Goal: Task Accomplishment & Management: Manage account settings

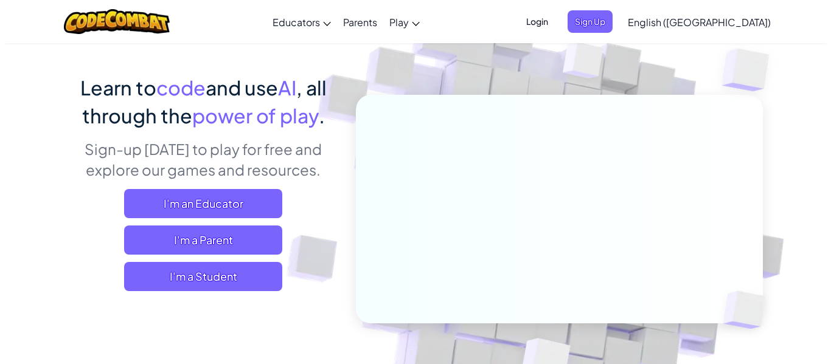
scroll to position [74, 0]
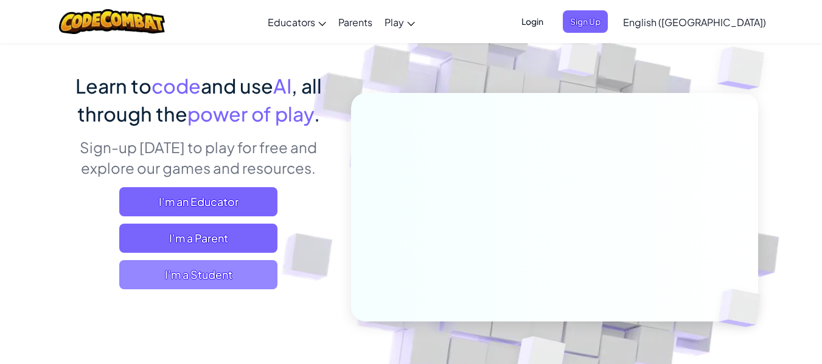
click at [246, 280] on span "I'm a Student" at bounding box center [198, 274] width 158 height 29
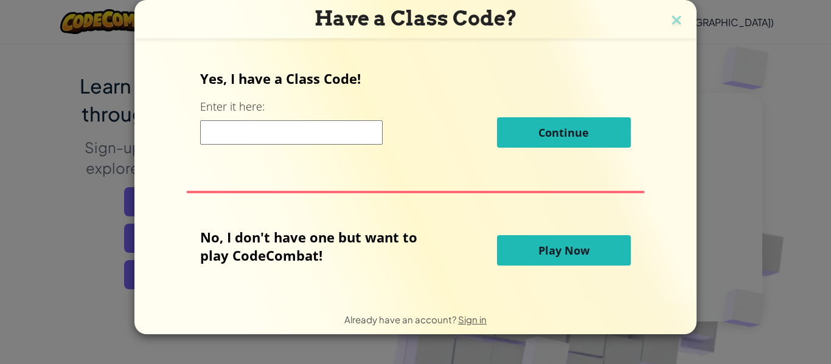
click at [538, 248] on span "Play Now" at bounding box center [563, 250] width 51 height 15
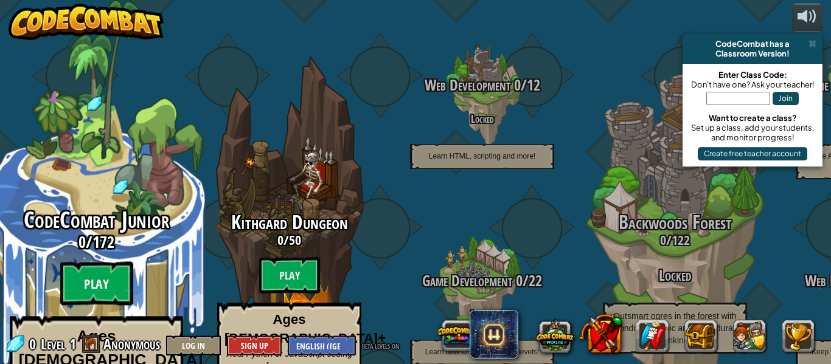
click at [122, 262] on btn "Play" at bounding box center [96, 284] width 73 height 44
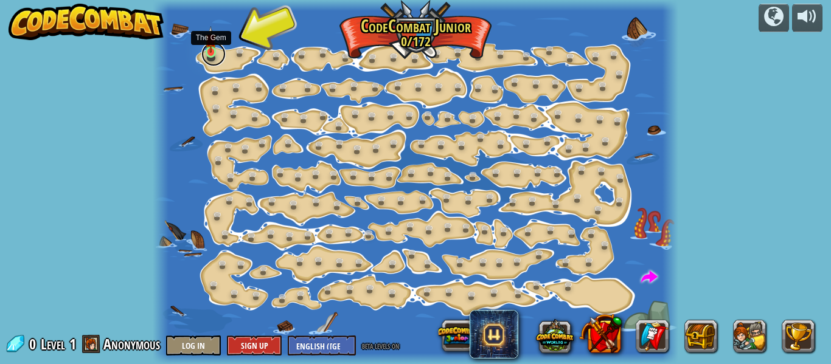
click at [219, 55] on link at bounding box center [213, 54] width 24 height 24
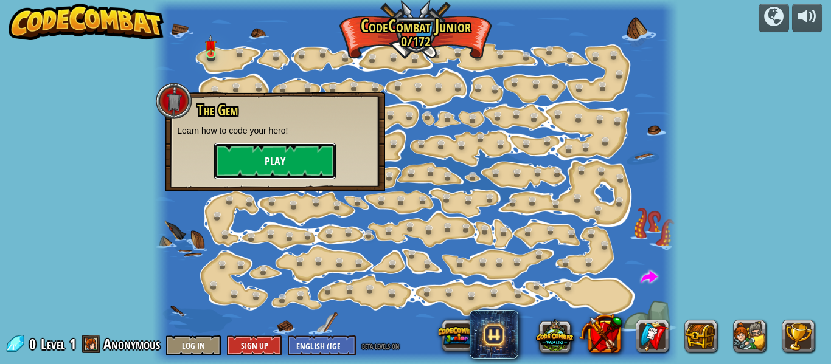
click at [270, 161] on button "Play" at bounding box center [275, 161] width 122 height 36
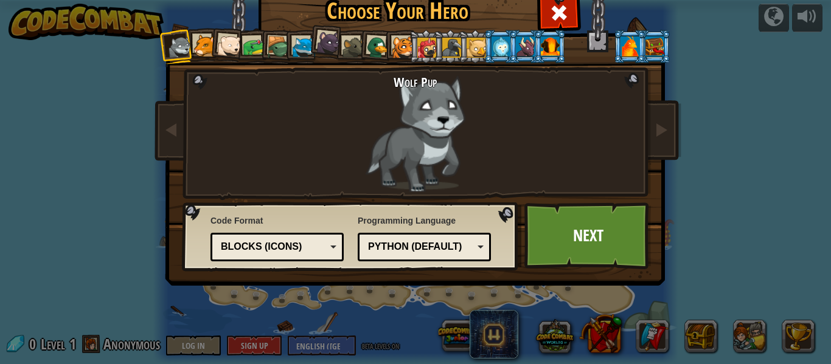
click at [321, 43] on div at bounding box center [328, 42] width 24 height 24
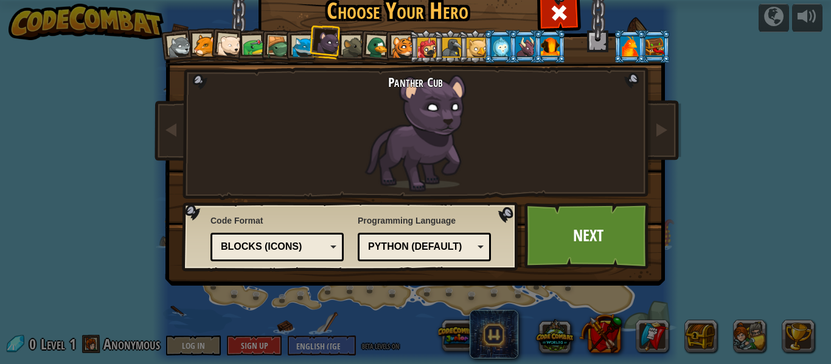
click at [358, 46] on li at bounding box center [375, 46] width 35 height 35
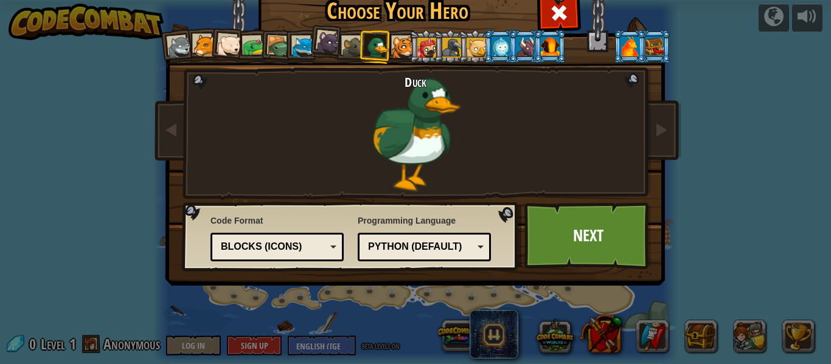
click at [347, 47] on div at bounding box center [353, 47] width 23 height 23
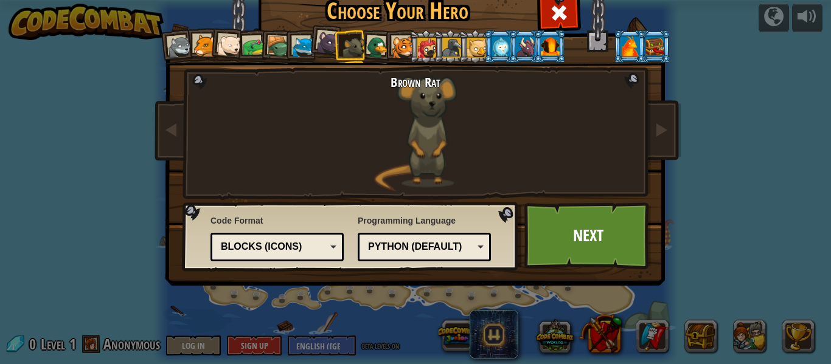
click at [428, 50] on div at bounding box center [426, 47] width 19 height 19
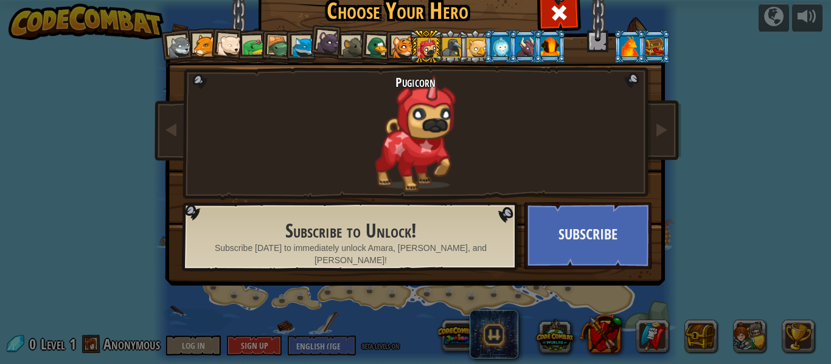
click at [491, 39] on div at bounding box center [500, 45] width 19 height 19
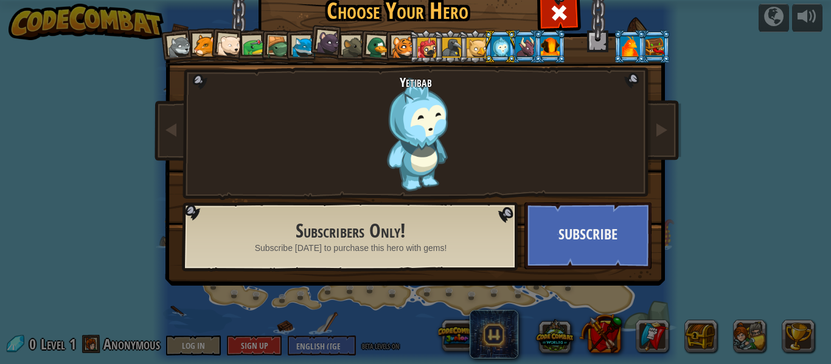
click at [659, 47] on div at bounding box center [654, 45] width 19 height 19
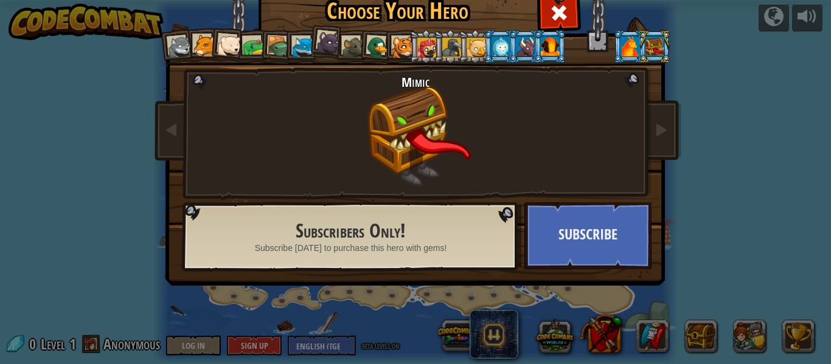
click at [467, 50] on div at bounding box center [476, 47] width 19 height 19
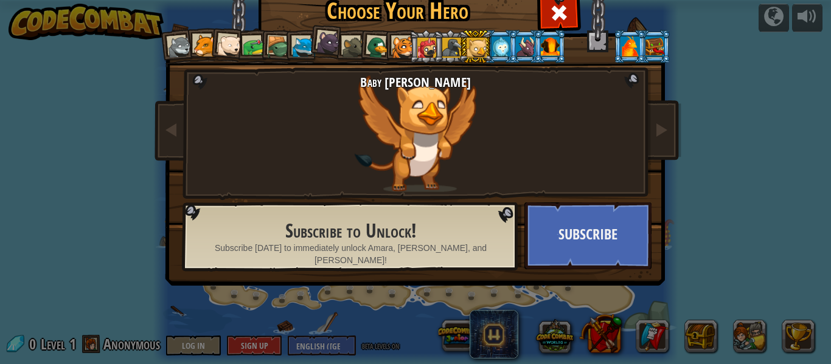
click at [392, 43] on div at bounding box center [403, 47] width 23 height 23
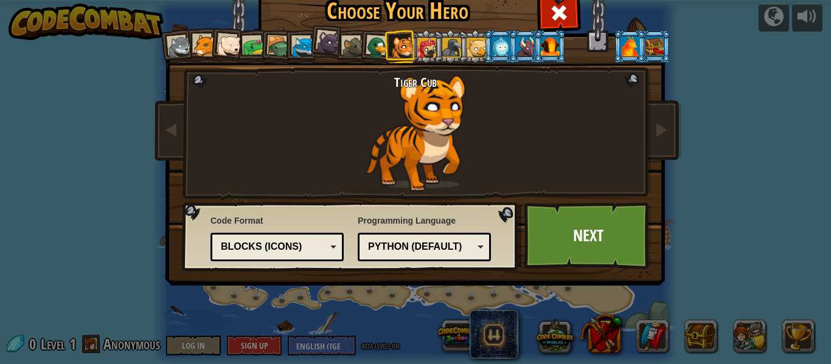
click at [451, 254] on div "Python (Default)" at bounding box center [424, 247] width 117 height 19
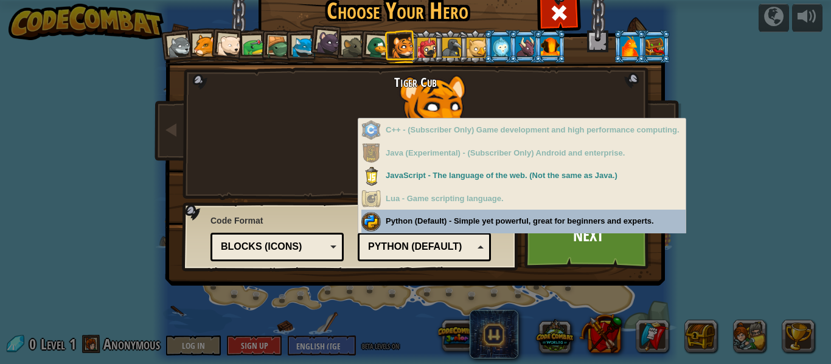
click at [446, 224] on div "Programming Language Python (Default) JavaScript Lua C++ Java (Experimental) Py…" at bounding box center [424, 237] width 133 height 50
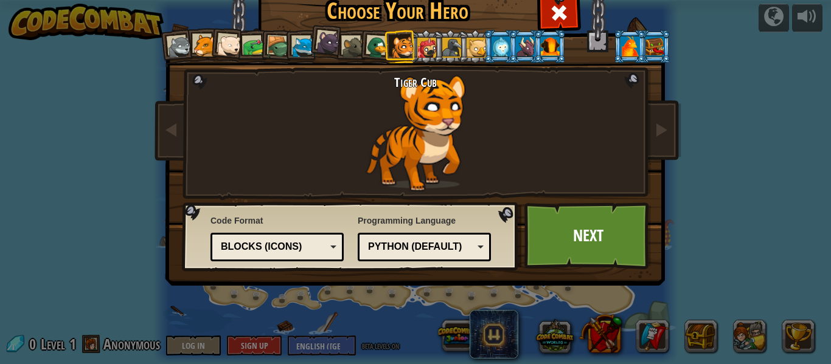
click at [304, 243] on div "Blocks (Icons)" at bounding box center [273, 247] width 105 height 14
click at [565, 243] on link "Next" at bounding box center [587, 236] width 127 height 67
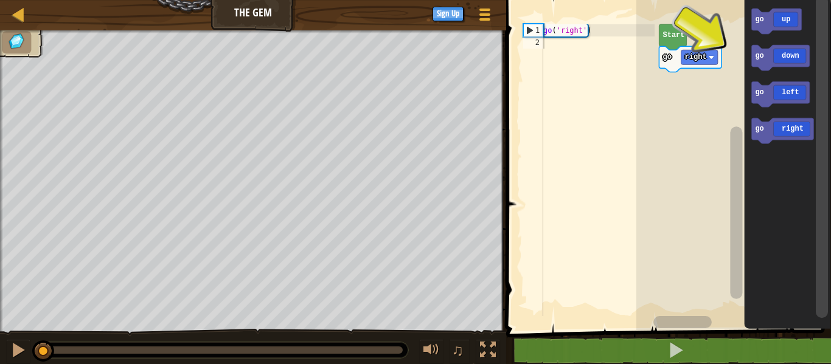
click at [689, 300] on div "go right Start go up go down go left go right" at bounding box center [733, 162] width 195 height 336
click at [672, 38] on text "Start" at bounding box center [672, 35] width 22 height 9
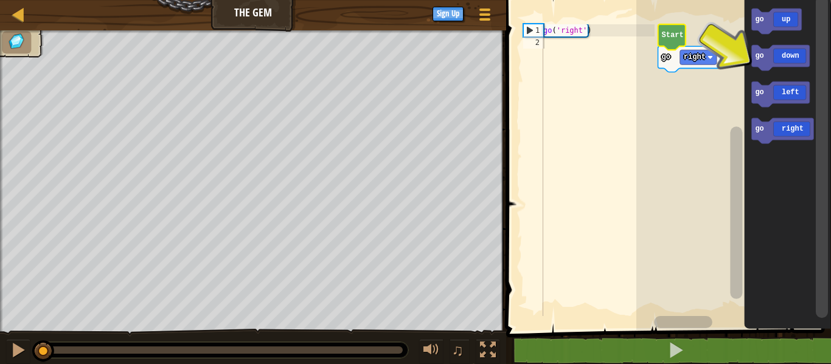
click at [672, 38] on text "Start" at bounding box center [672, 35] width 22 height 9
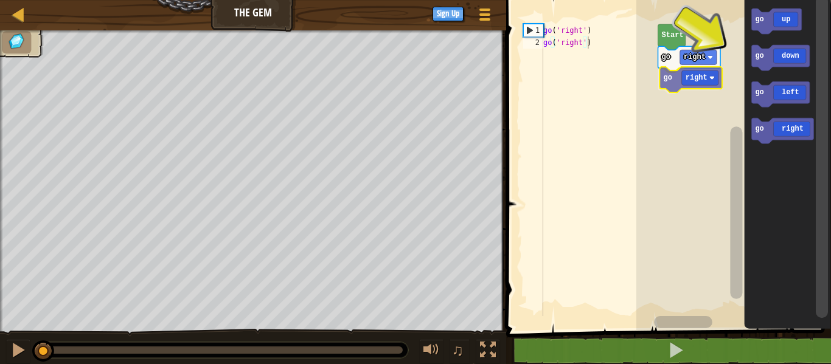
click at [682, 82] on div "Start go right go right go up go down go left go right go right" at bounding box center [733, 162] width 195 height 336
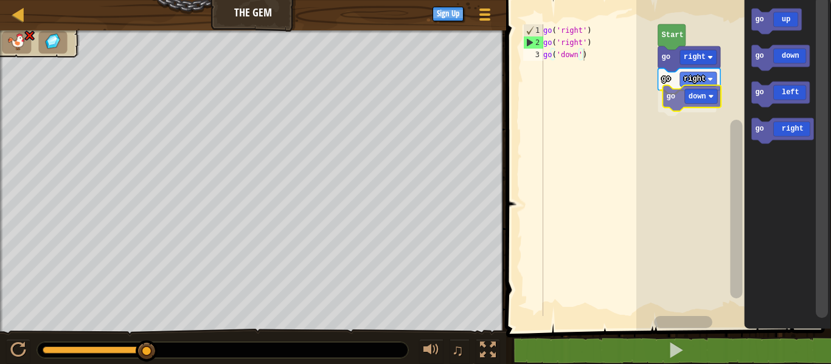
click at [673, 102] on div "Start go right go right go down go up go down go left go right go down" at bounding box center [733, 162] width 195 height 336
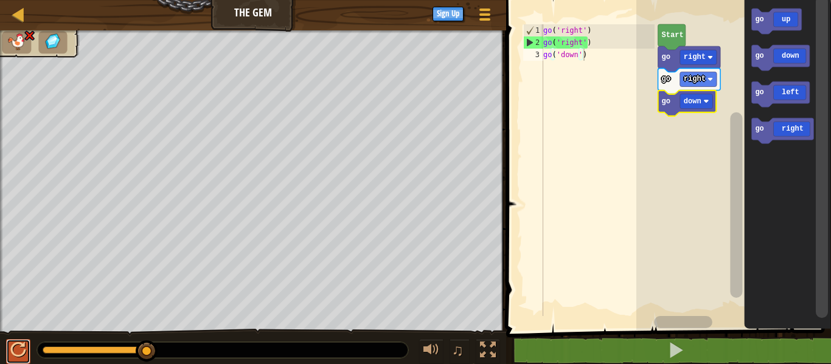
click at [21, 352] on div at bounding box center [18, 350] width 16 height 16
click at [703, 75] on text "right" at bounding box center [694, 79] width 22 height 9
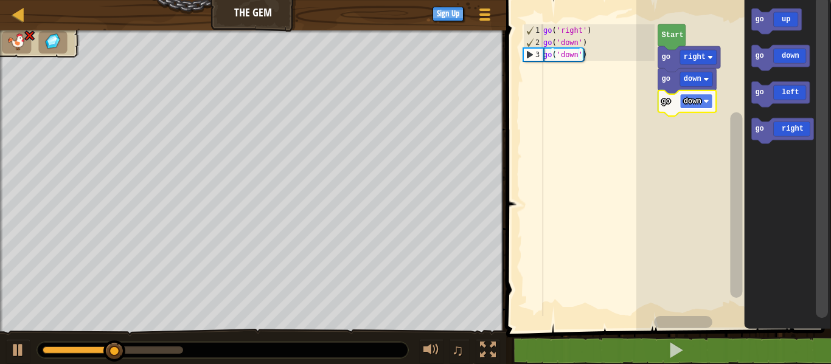
click at [696, 102] on text "down" at bounding box center [692, 101] width 18 height 9
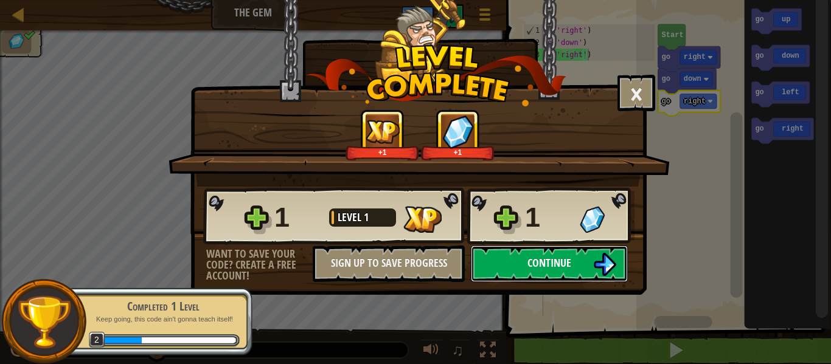
click at [550, 274] on button "Continue" at bounding box center [549, 264] width 157 height 36
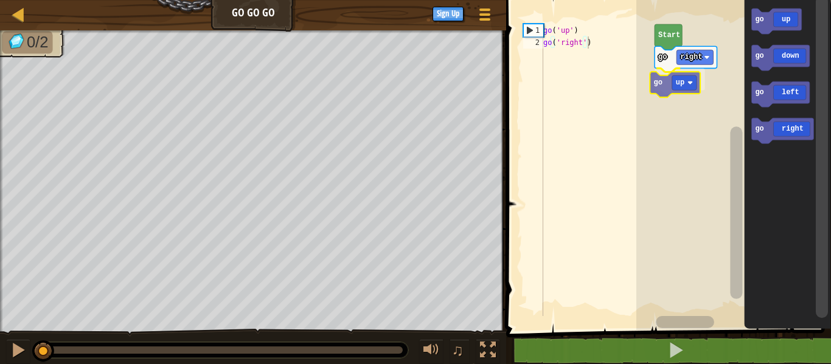
click at [667, 88] on div "go right go up Start go up go down go left go right go up" at bounding box center [733, 162] width 195 height 336
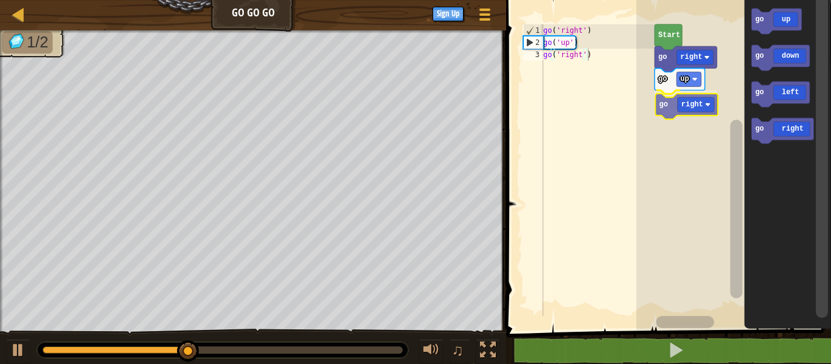
click at [668, 109] on div "go right go up go right Start go up go down go left go right go right" at bounding box center [733, 162] width 195 height 336
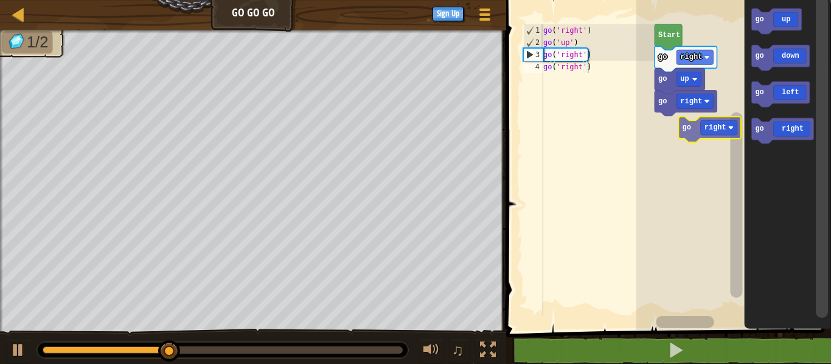
click at [664, 131] on div "go right go up go right Start go up go down go left go right go right" at bounding box center [733, 162] width 195 height 336
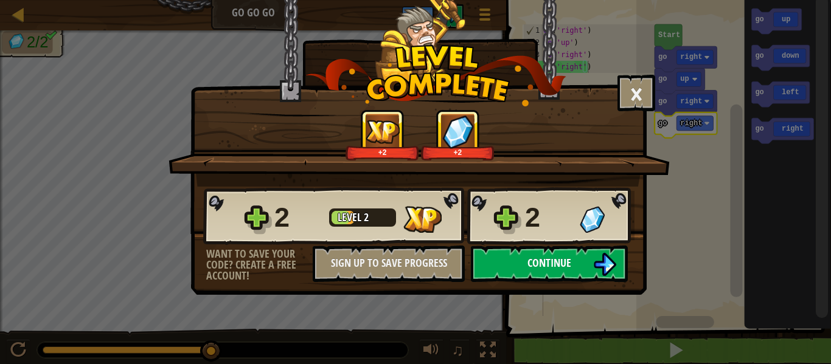
click at [566, 253] on button "Continue" at bounding box center [549, 264] width 157 height 36
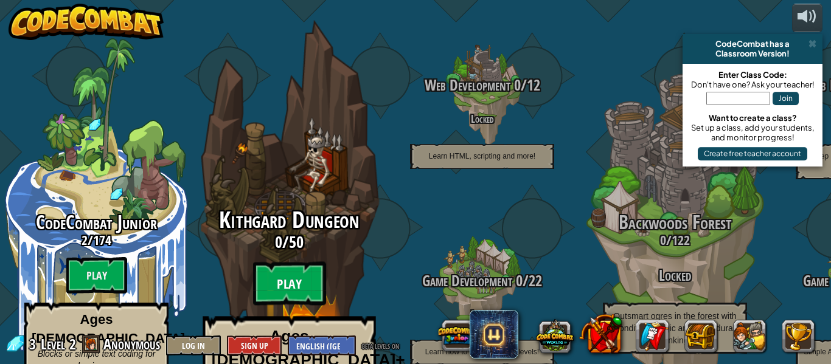
click at [288, 262] on btn "Play" at bounding box center [289, 284] width 73 height 44
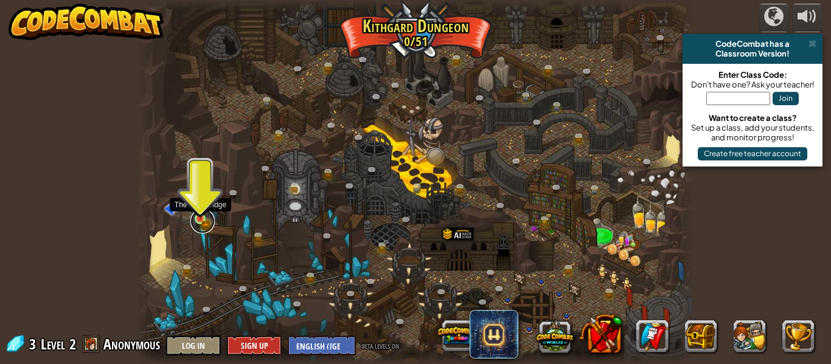
click at [200, 222] on link at bounding box center [202, 221] width 24 height 24
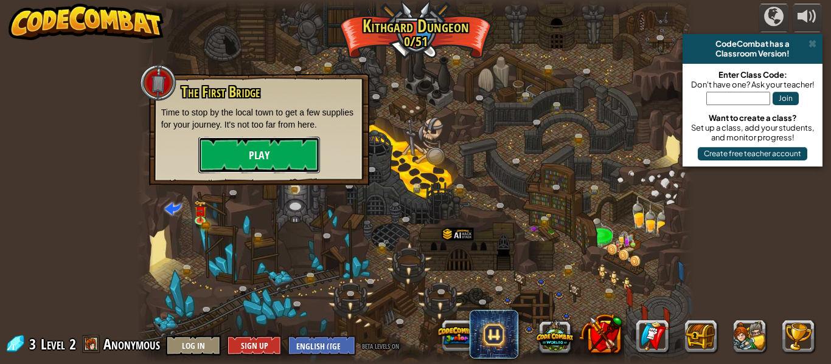
click at [246, 161] on button "Play" at bounding box center [259, 155] width 122 height 36
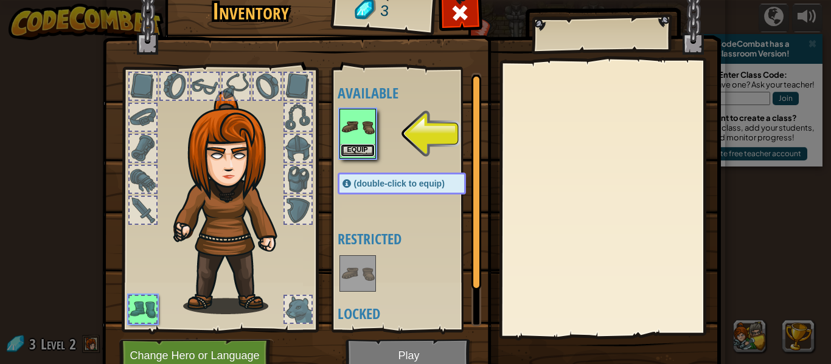
click at [347, 145] on button "Equip" at bounding box center [358, 150] width 34 height 13
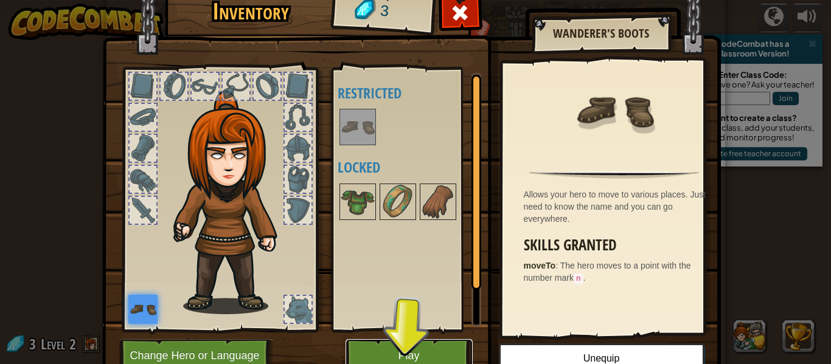
click at [422, 343] on button "Play" at bounding box center [409, 355] width 127 height 33
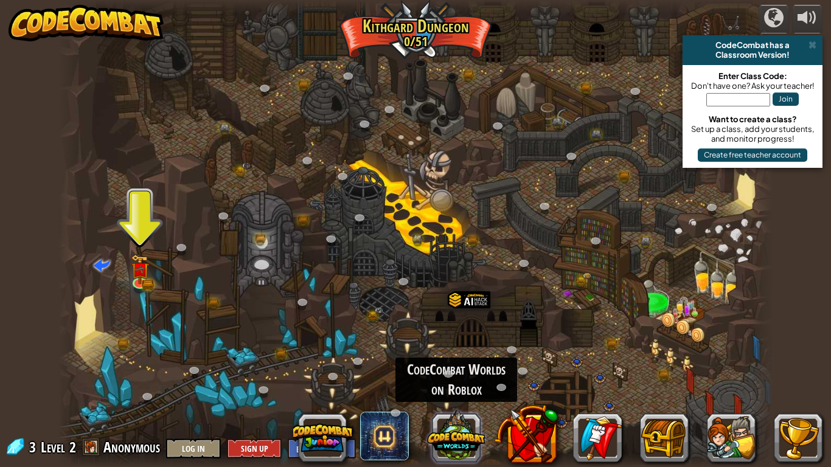
drag, startPoint x: 465, startPoint y: 467, endPoint x: 461, endPoint y: 451, distance: 16.2
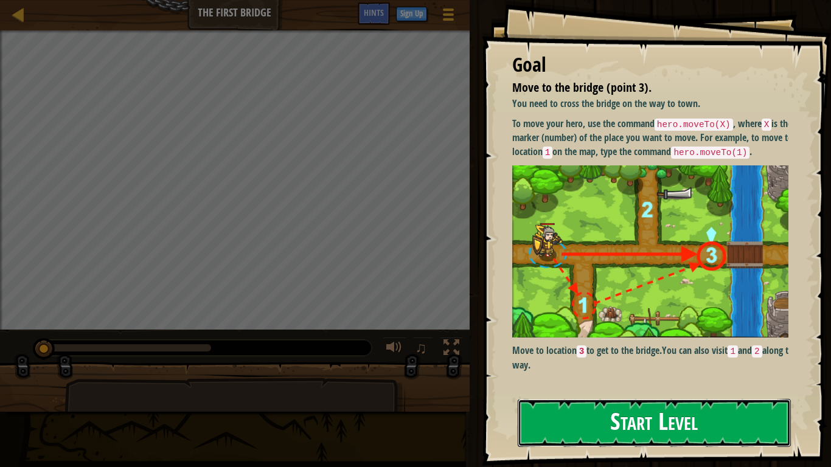
click at [648, 364] on button "Start Level" at bounding box center [654, 423] width 273 height 48
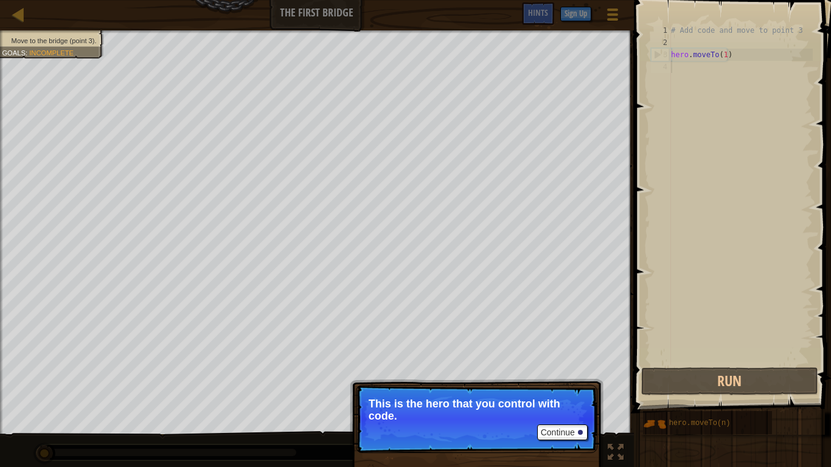
click at [704, 174] on div "# Add code and move to point 3 hero . moveTo ( 1 )" at bounding box center [740, 206] width 144 height 365
click at [562, 364] on p "This is the hero that you control with code." at bounding box center [477, 410] width 216 height 24
click at [564, 364] on button "Continue" at bounding box center [562, 433] width 50 height 16
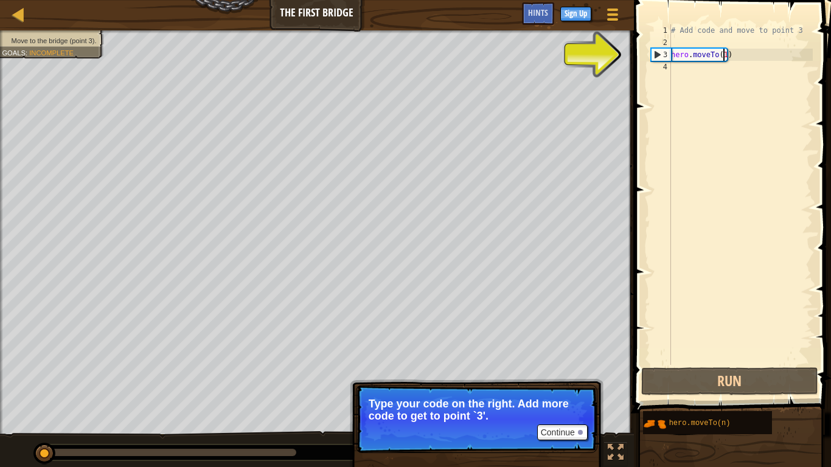
click at [721, 58] on div "# Add code and move to point 3 hero . moveTo ( 1 )" at bounding box center [740, 206] width 144 height 365
type textarea "hero.moveTo(1)"
click at [717, 77] on div "# Add code and move to point 3 hero . moveTo ( 1 )" at bounding box center [740, 206] width 144 height 365
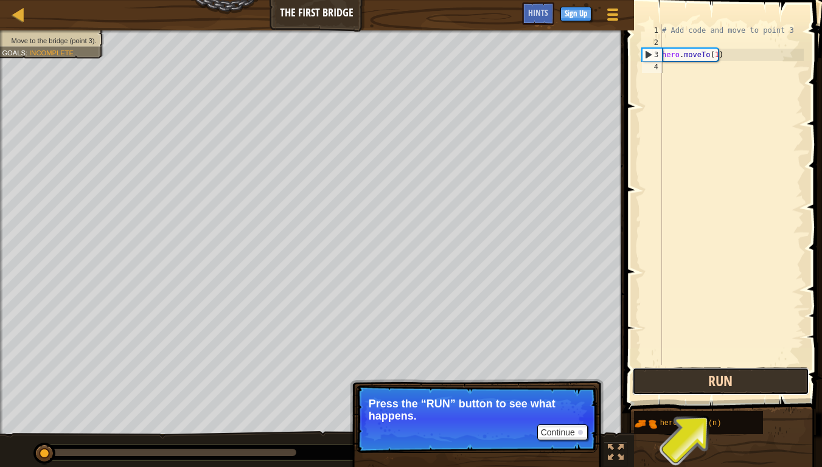
click at [737, 364] on button "Run" at bounding box center [720, 381] width 177 height 28
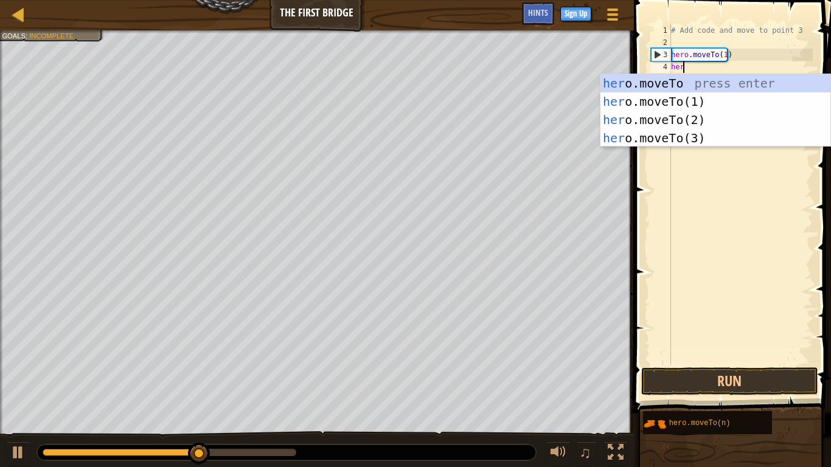
scroll to position [5, 1]
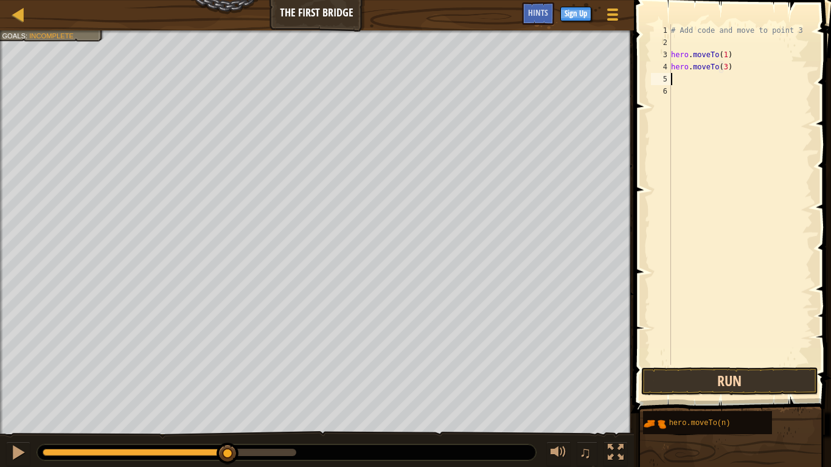
type textarea "hero.moveTo(3)"
click at [728, 364] on button "Run" at bounding box center [729, 381] width 177 height 28
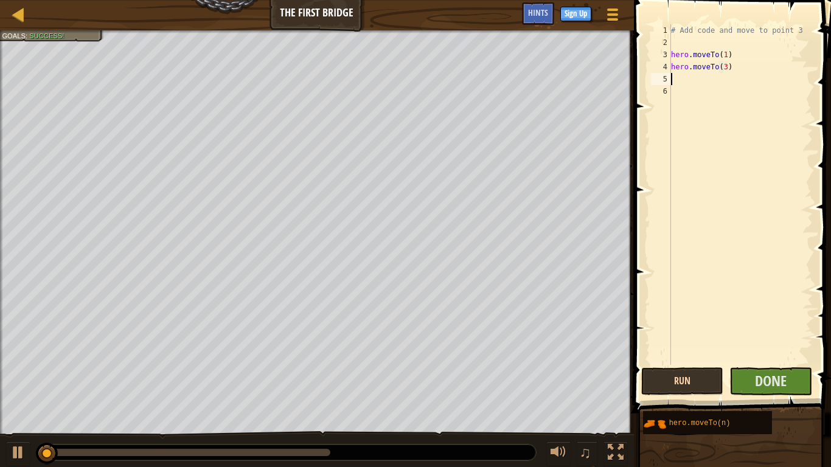
scroll to position [5, 0]
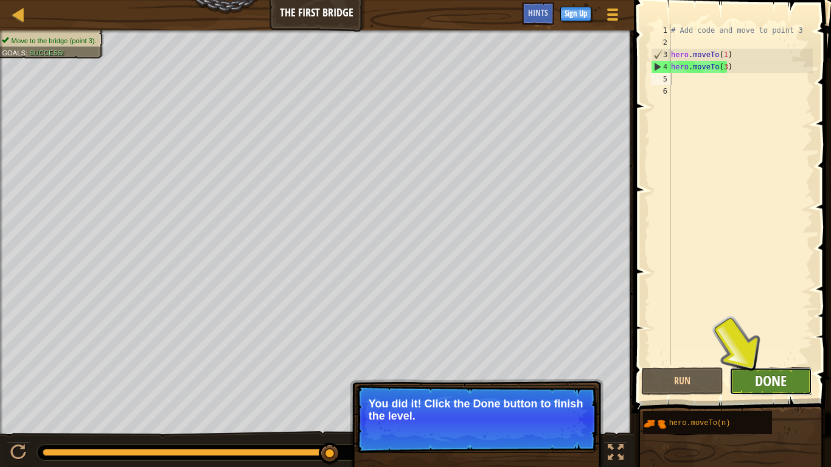
click at [759, 364] on span "Done" at bounding box center [771, 380] width 32 height 19
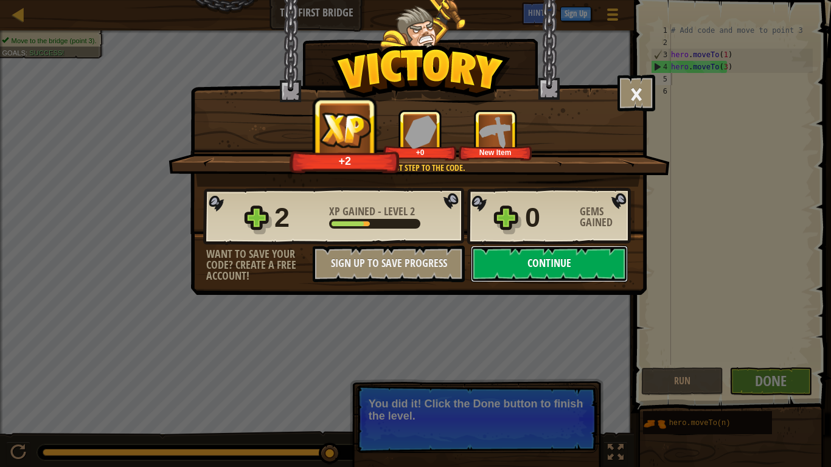
click at [563, 262] on button "Continue" at bounding box center [549, 264] width 157 height 36
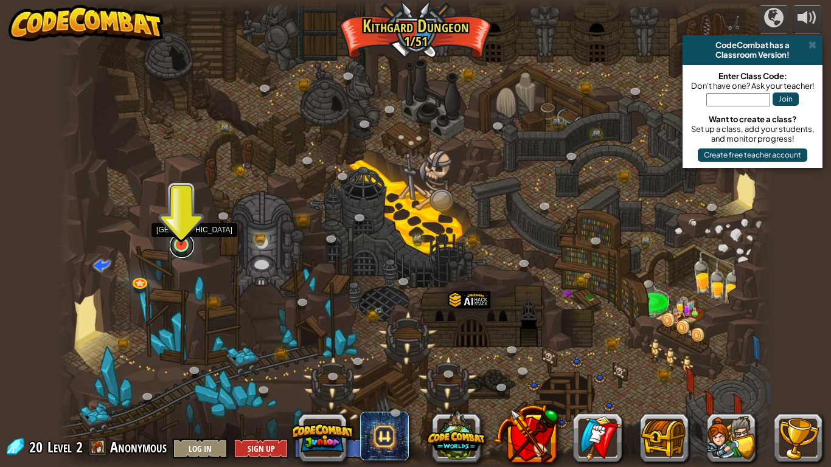
click at [184, 249] on link at bounding box center [182, 246] width 24 height 24
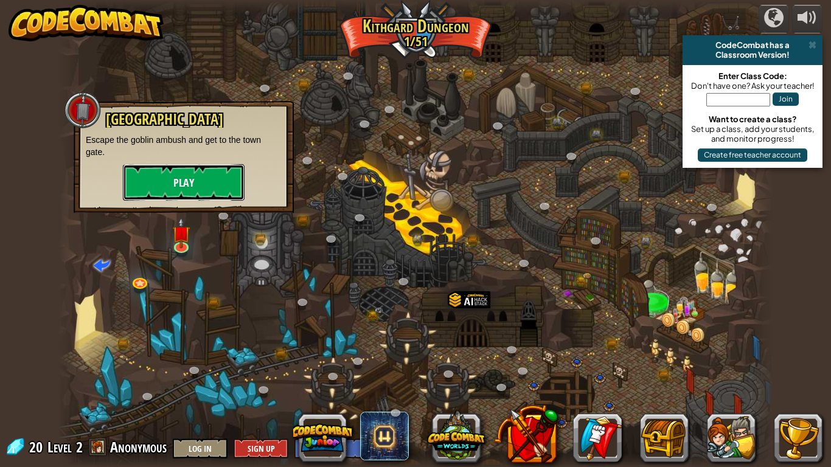
click at [192, 183] on button "Play" at bounding box center [184, 182] width 122 height 36
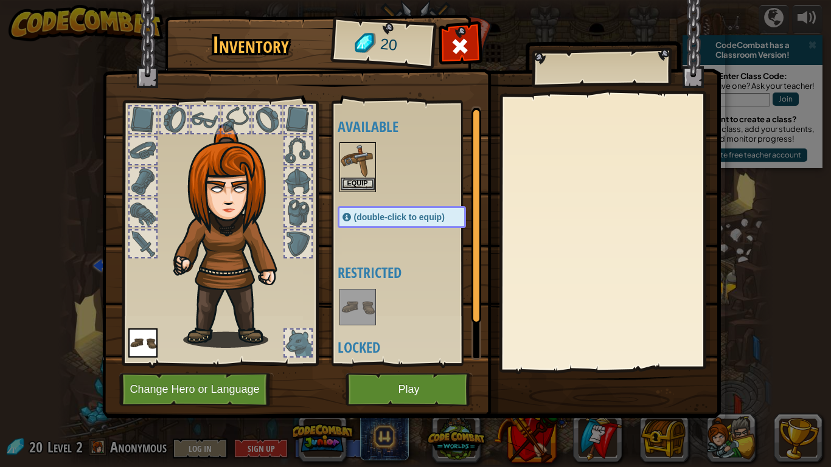
click at [350, 177] on img at bounding box center [358, 161] width 34 height 34
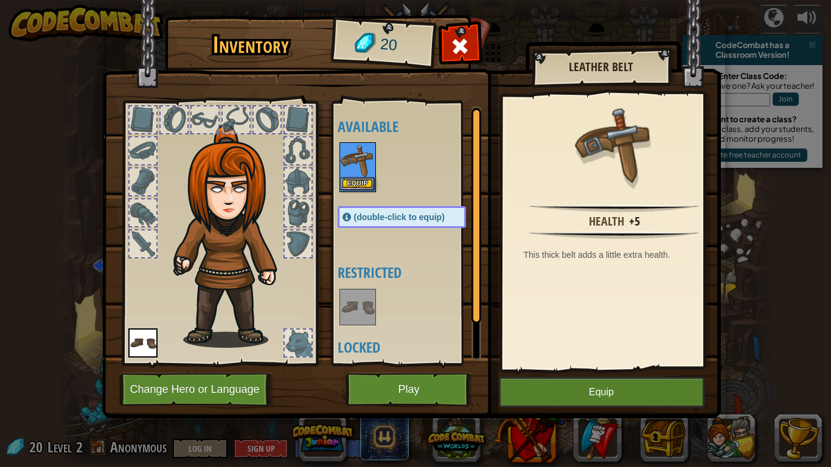
click at [350, 177] on img at bounding box center [358, 161] width 34 height 34
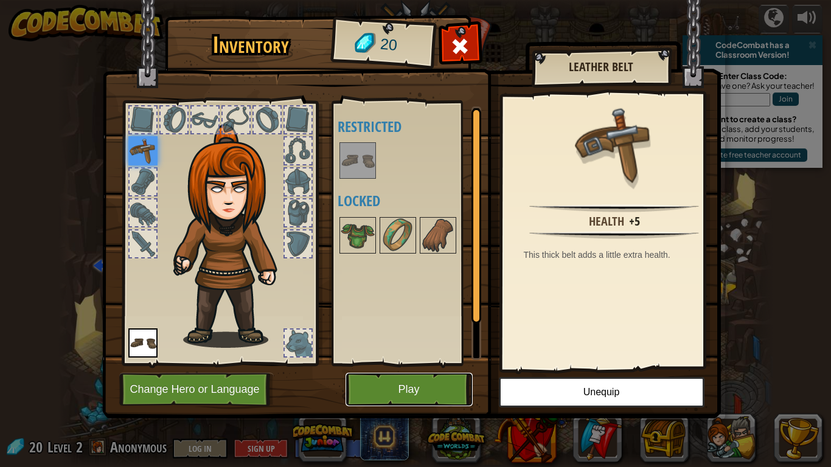
click at [398, 364] on button "Play" at bounding box center [409, 389] width 127 height 33
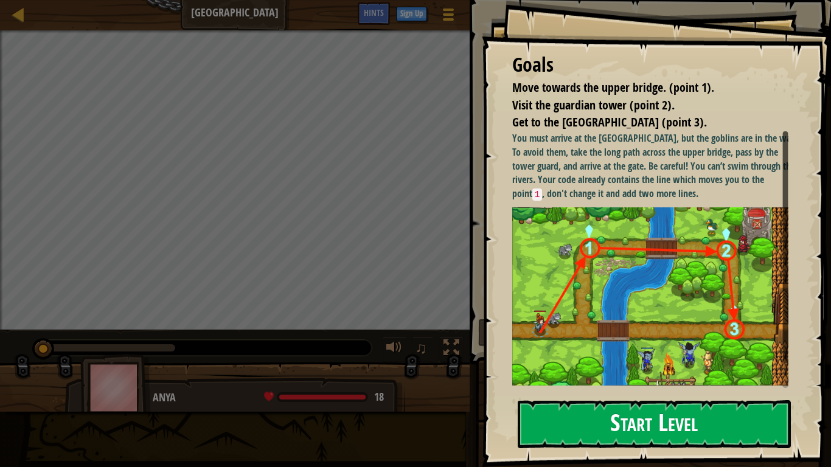
click at [613, 364] on button "Start Level" at bounding box center [654, 424] width 273 height 48
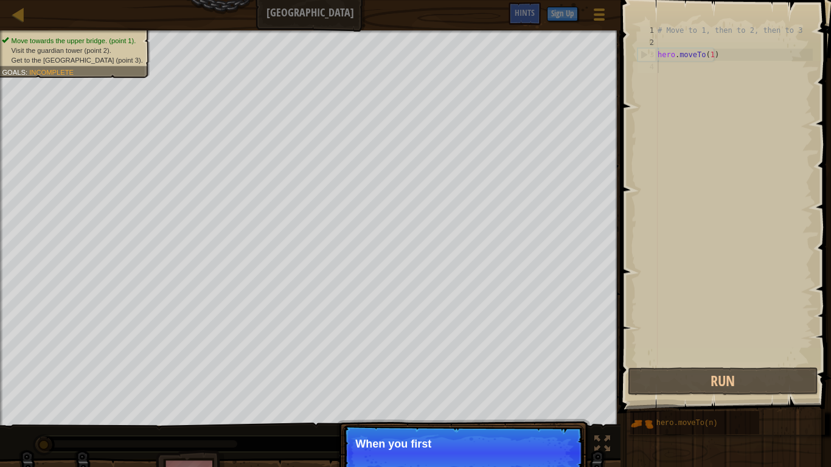
click at [682, 67] on div "# Move to 1, then to 2, then to 3 hero . moveTo ( 1 )" at bounding box center [734, 206] width 158 height 365
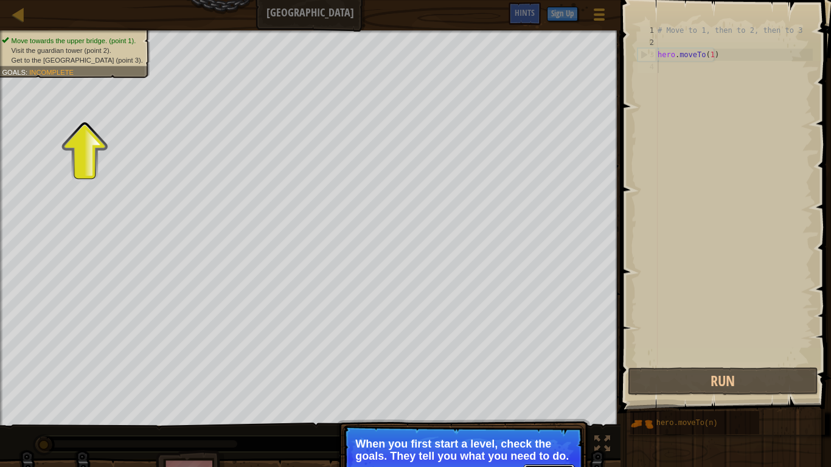
click at [532, 364] on button "Continue" at bounding box center [549, 473] width 50 height 16
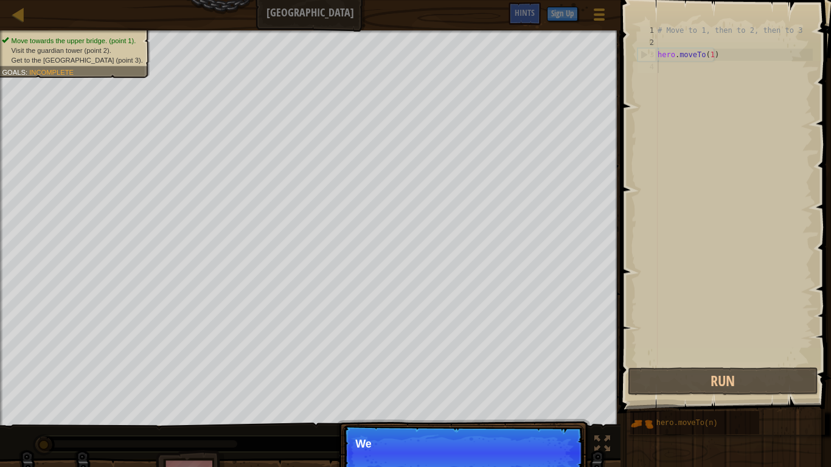
scroll to position [5, 0]
click at [534, 364] on button "Continue" at bounding box center [549, 461] width 50 height 16
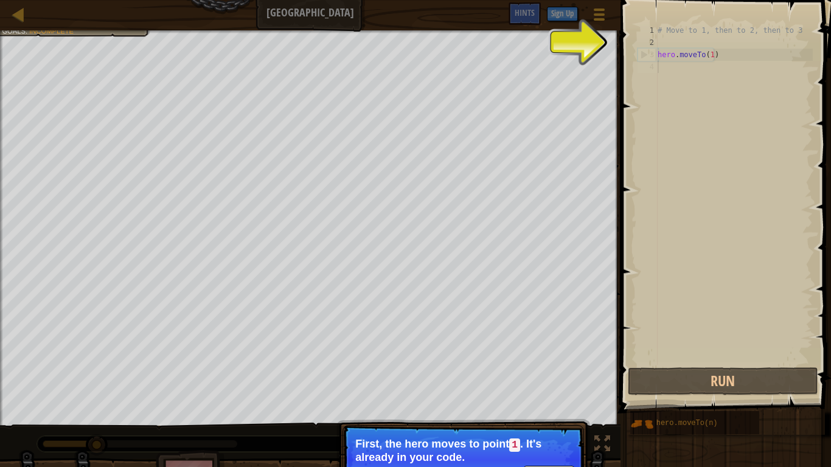
click at [686, 64] on div "# Move to 1, then to 2, then to 3 hero . moveTo ( 1 )" at bounding box center [734, 206] width 158 height 365
click at [545, 364] on button "Continue" at bounding box center [549, 474] width 50 height 16
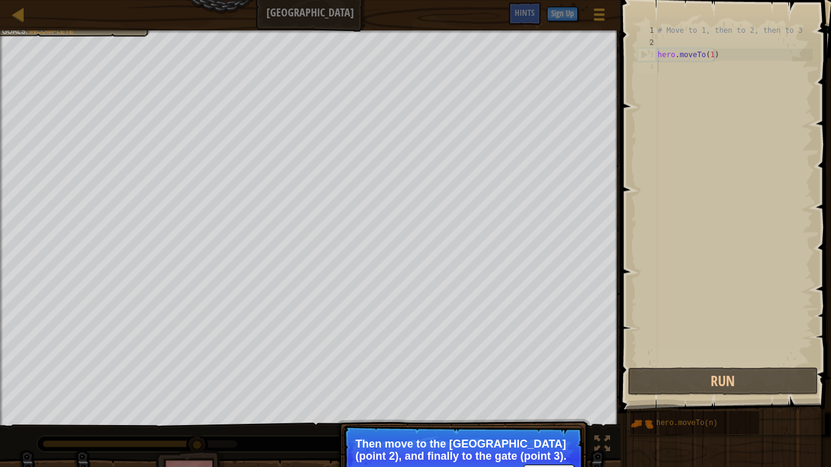
click at [543, 364] on p "Then move to the [GEOGRAPHIC_DATA] (point 2), and finally to the gate (point 3)." at bounding box center [463, 450] width 216 height 24
click at [545, 364] on p "Continue Then move to the [GEOGRAPHIC_DATA] (point 2), and finally to the gate …" at bounding box center [462, 459] width 241 height 68
click at [545, 364] on button "Continue" at bounding box center [549, 473] width 50 height 16
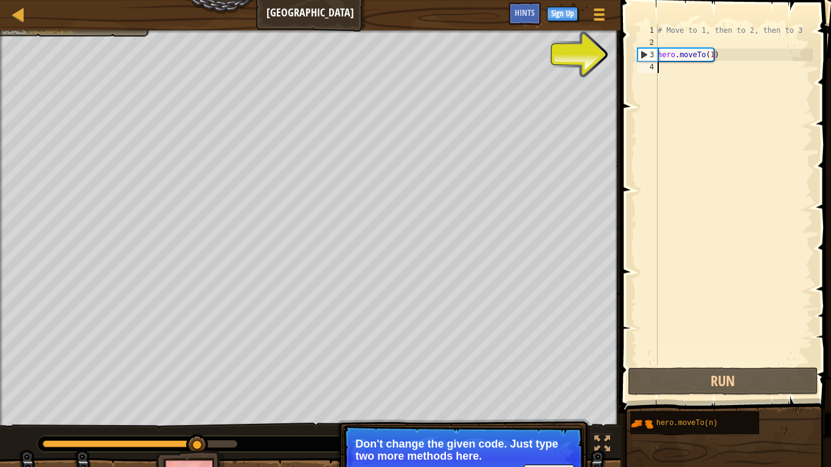
click at [686, 65] on div "# Move to 1, then to 2, then to 3 hero . moveTo ( 1 )" at bounding box center [734, 206] width 158 height 365
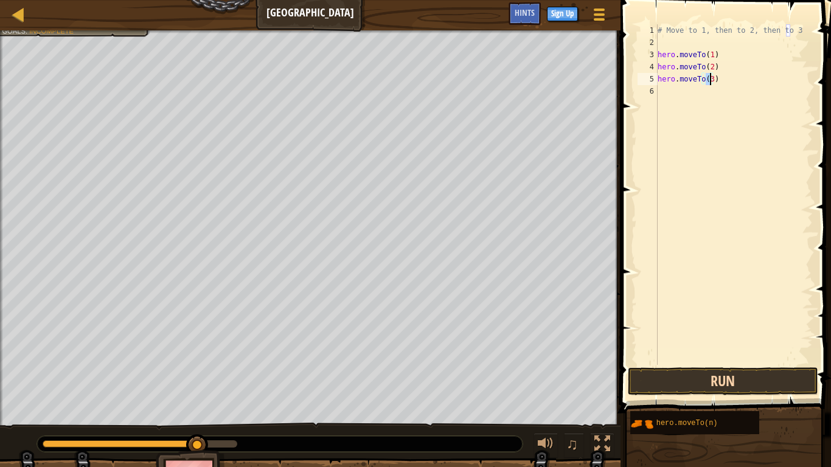
type textarea "hero.moveTo(3)"
click at [715, 364] on button "Run" at bounding box center [723, 381] width 190 height 28
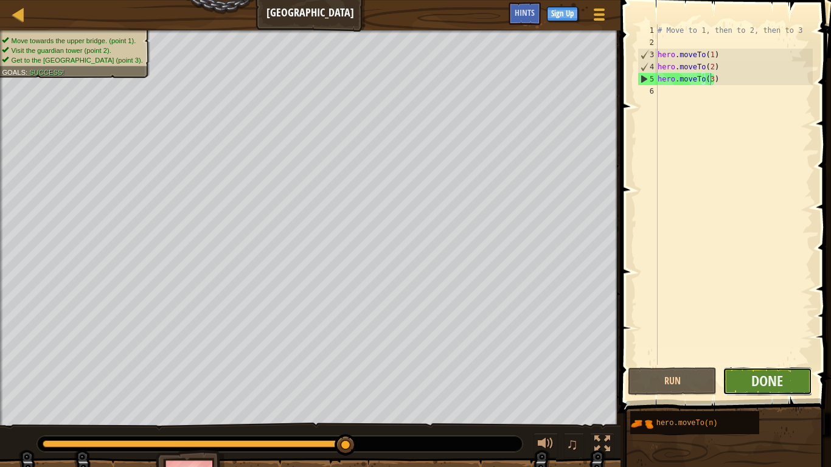
click at [736, 364] on button "Done" at bounding box center [767, 381] width 89 height 28
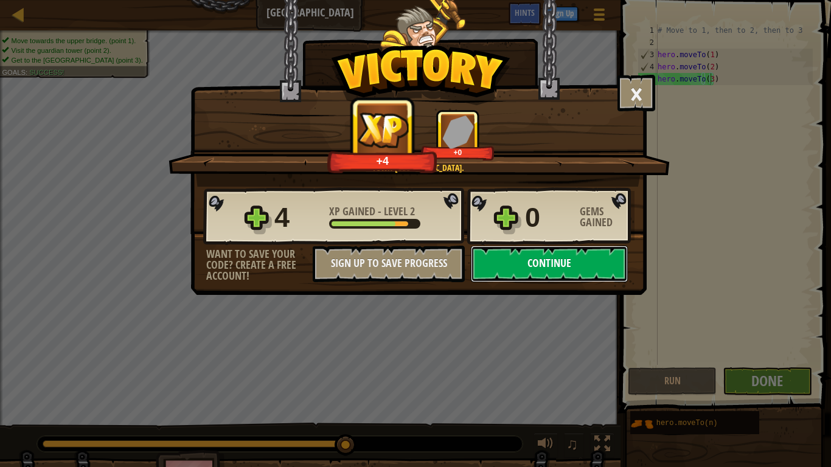
click at [597, 271] on button "Continue" at bounding box center [549, 264] width 157 height 36
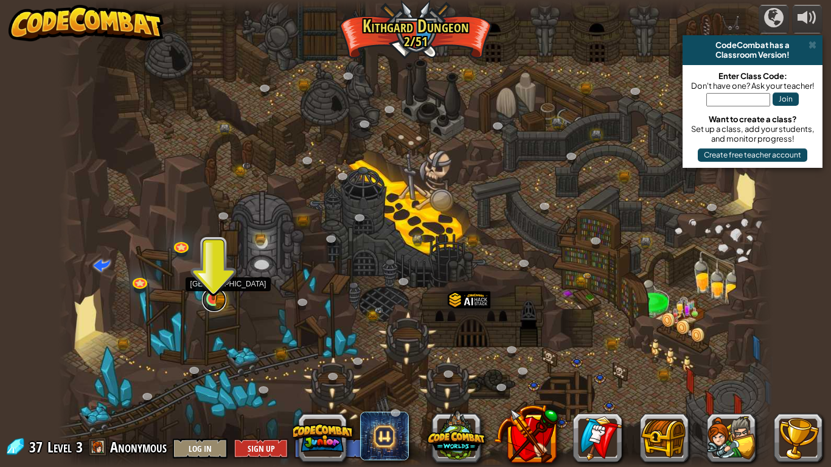
click at [210, 303] on link at bounding box center [214, 300] width 24 height 24
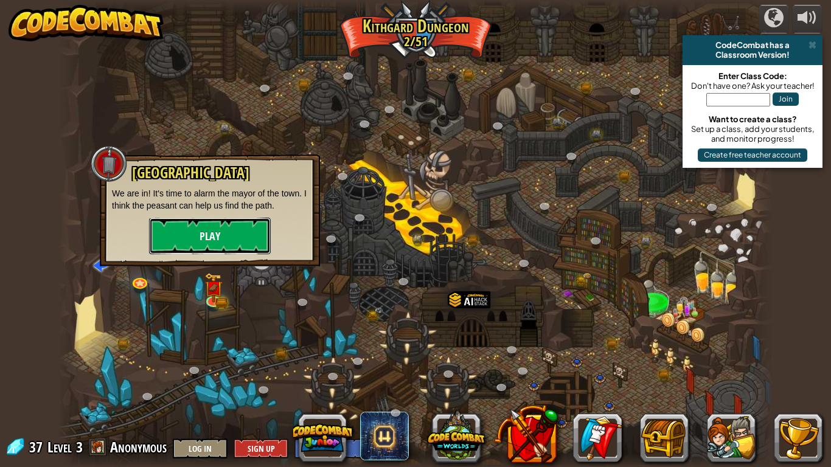
click at [233, 246] on button "Play" at bounding box center [210, 236] width 122 height 36
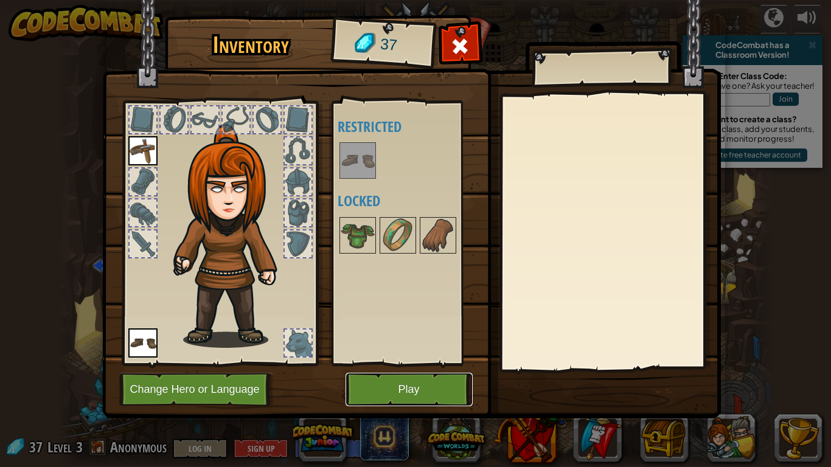
click at [414, 364] on button "Play" at bounding box center [409, 389] width 127 height 33
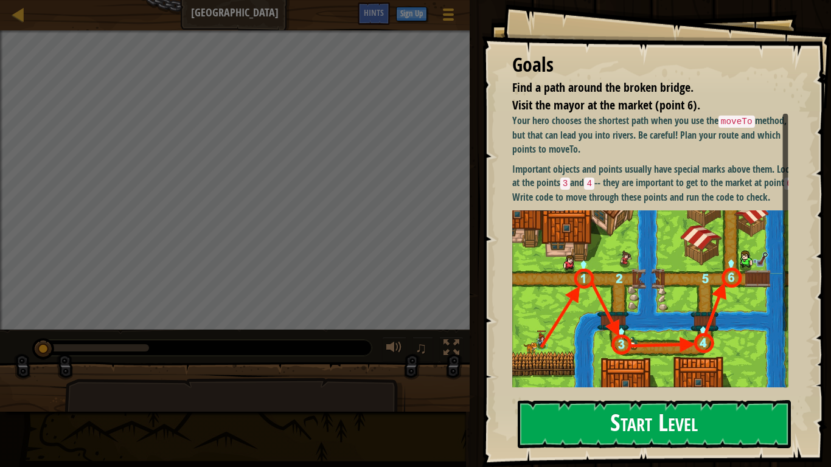
click at [613, 364] on button "Start Level" at bounding box center [654, 424] width 273 height 48
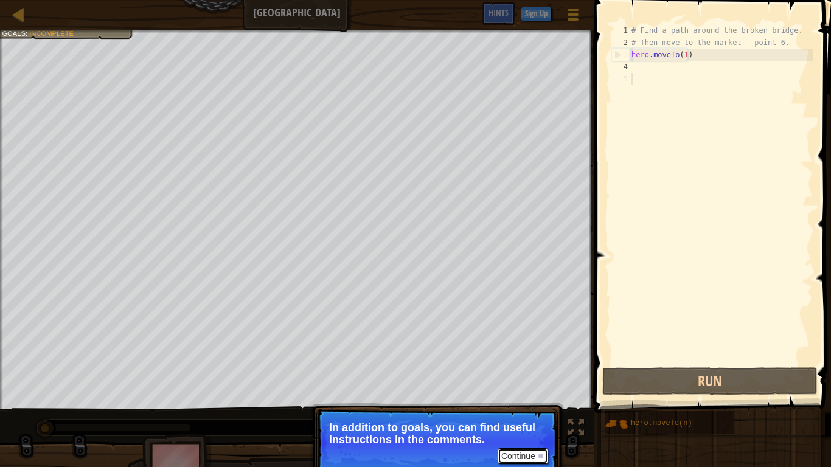
click at [527, 364] on button "Continue" at bounding box center [523, 456] width 50 height 16
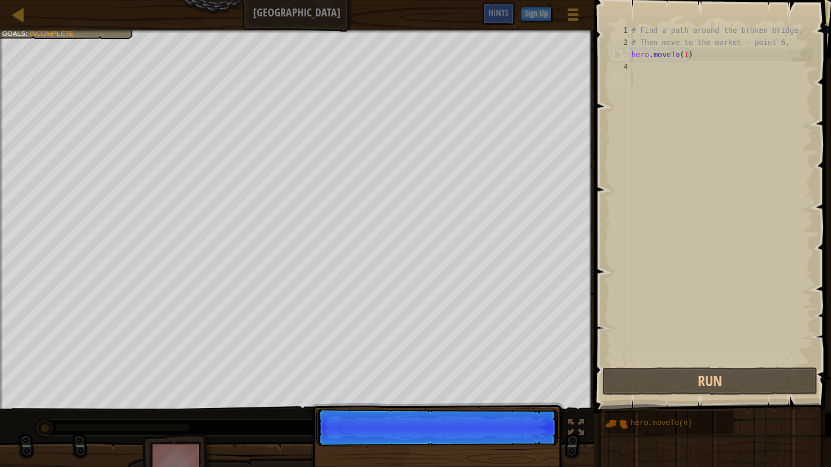
scroll to position [5, 0]
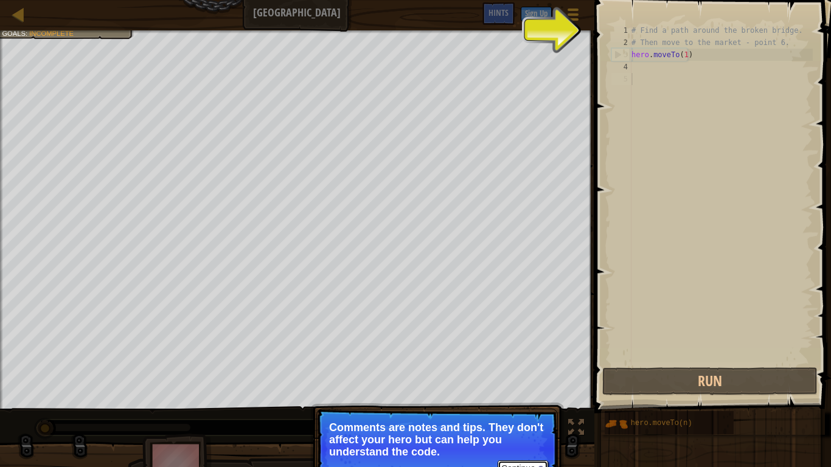
click at [539, 364] on div at bounding box center [540, 468] width 5 height 5
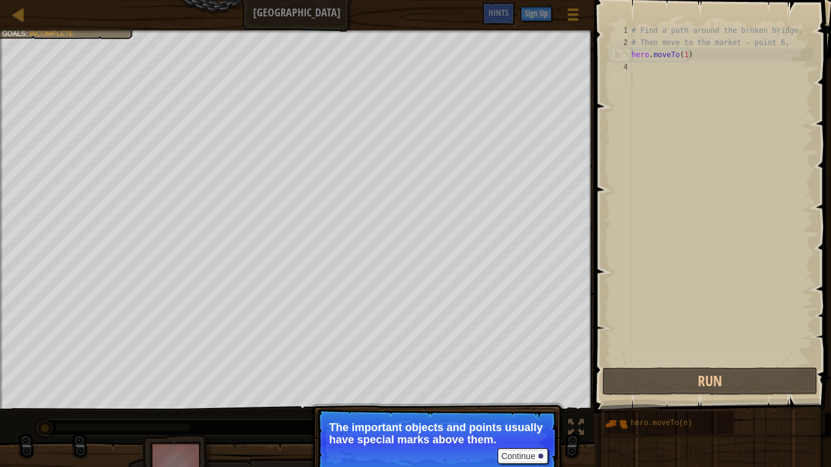
click at [539, 364] on p "Continue The important objects and points usually have special marks above them." at bounding box center [436, 443] width 241 height 68
click at [535, 364] on button "Continue" at bounding box center [523, 456] width 50 height 16
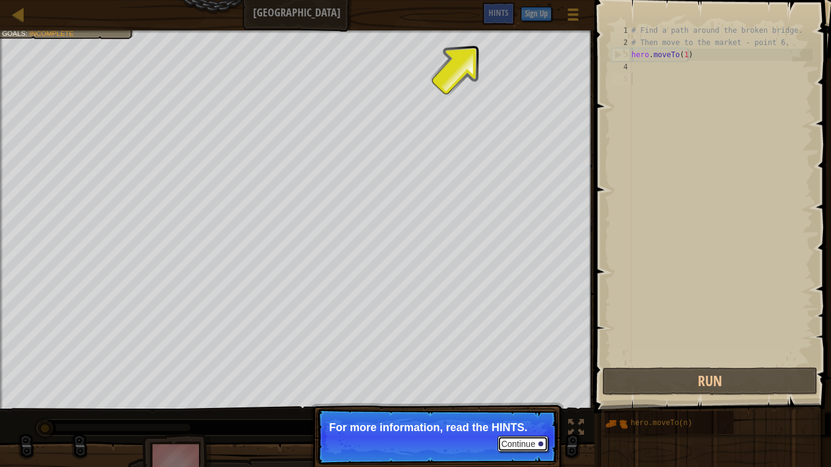
click at [535, 364] on button "Continue" at bounding box center [523, 444] width 50 height 16
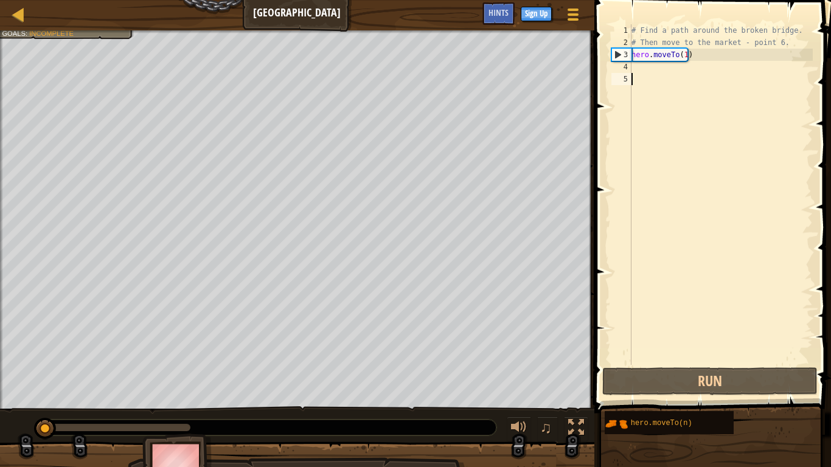
click at [696, 79] on div "# Find a path around the broken bridge. # Then move to the market - point 6. he…" at bounding box center [721, 206] width 184 height 365
click at [687, 71] on div "# Find a path around the broken bridge. # Then move to the market - point 6. he…" at bounding box center [721, 206] width 184 height 365
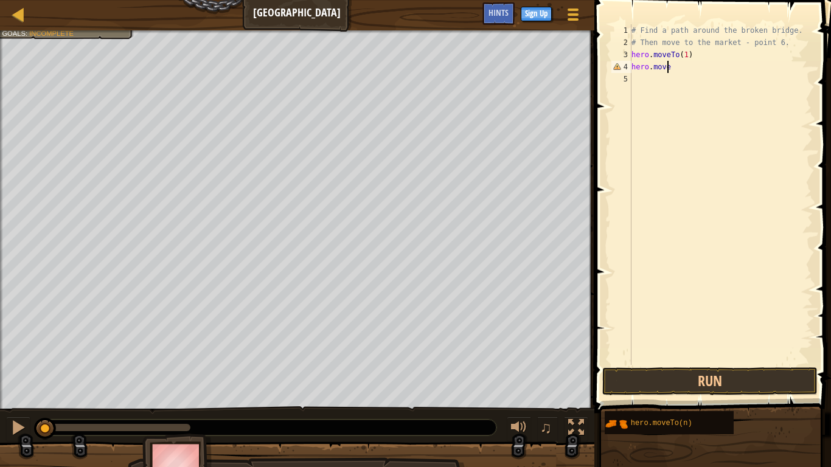
scroll to position [5, 2]
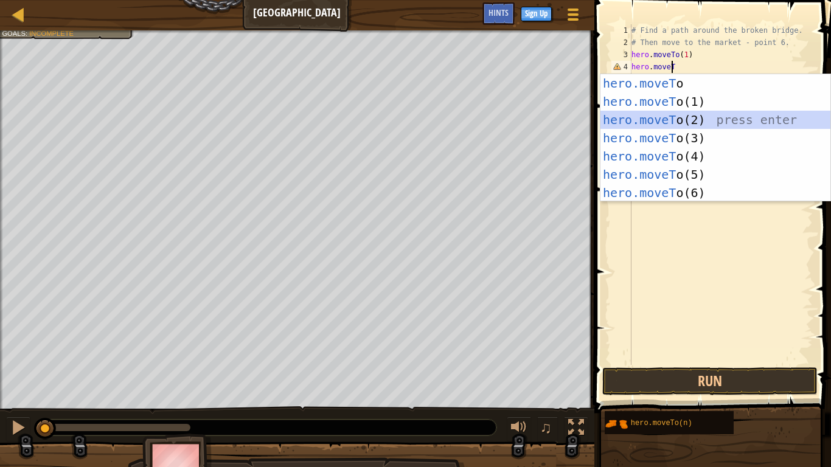
type textarea "hero.moveTo(2)"
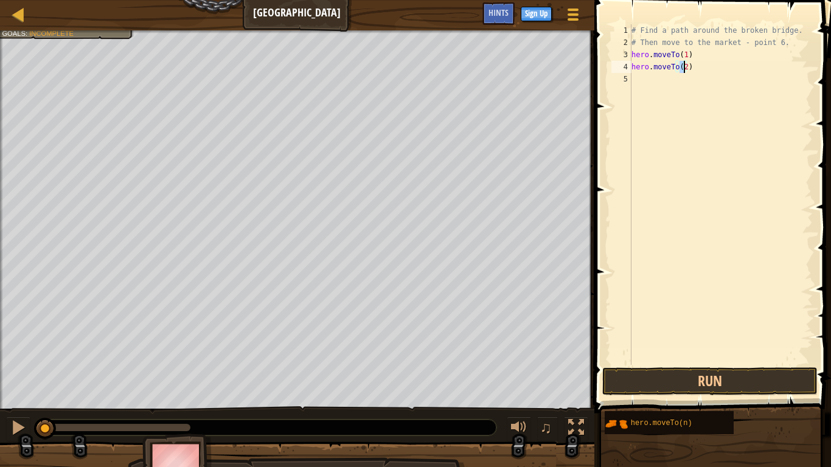
scroll to position [5, 0]
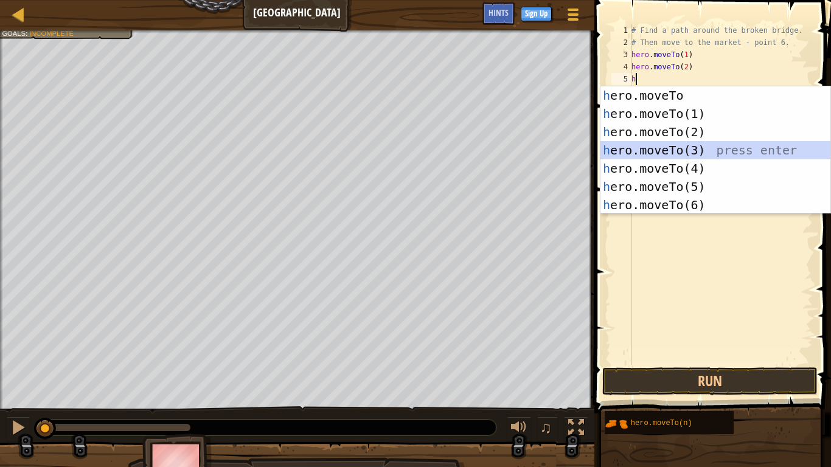
type textarea "hero.moveTo(3)"
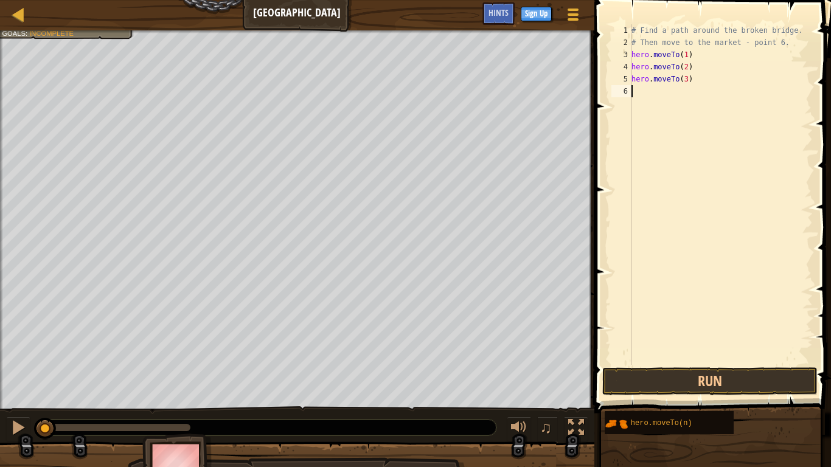
type textarea "hero.moveTo(3)"
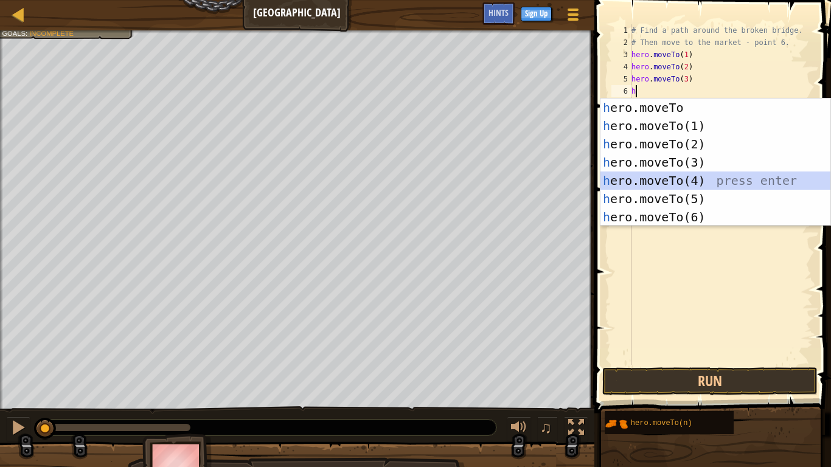
type textarea "hero.moveTo(4)"
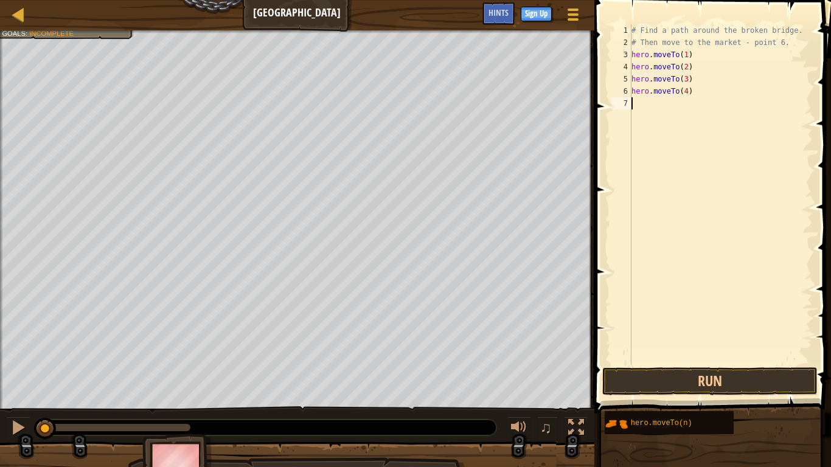
type textarea "hero.moveTo(4)"
type textarea "hero.moveTo(6)"
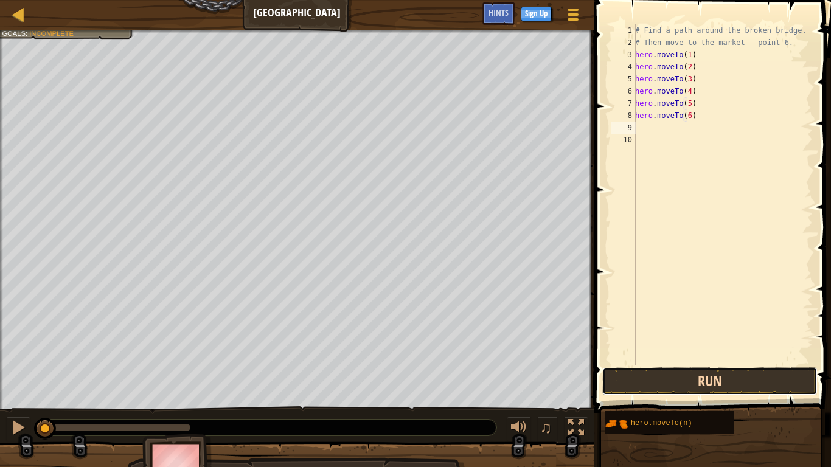
click at [662, 364] on button "Run" at bounding box center [709, 381] width 215 height 28
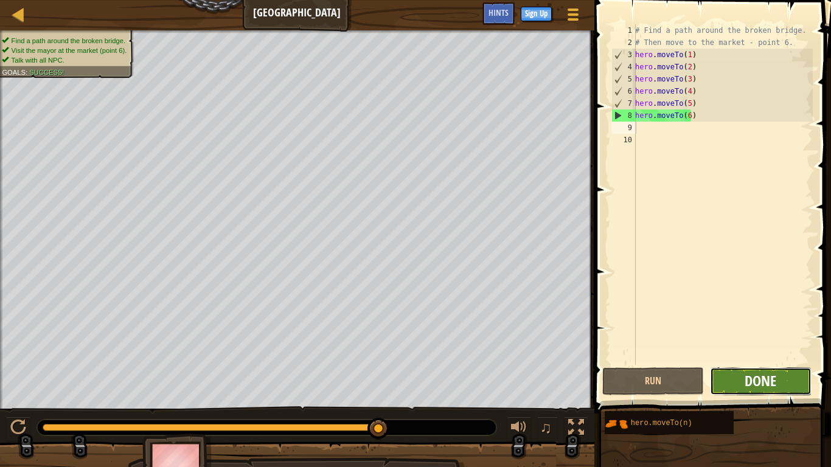
click at [749, 364] on span "Done" at bounding box center [761, 380] width 32 height 19
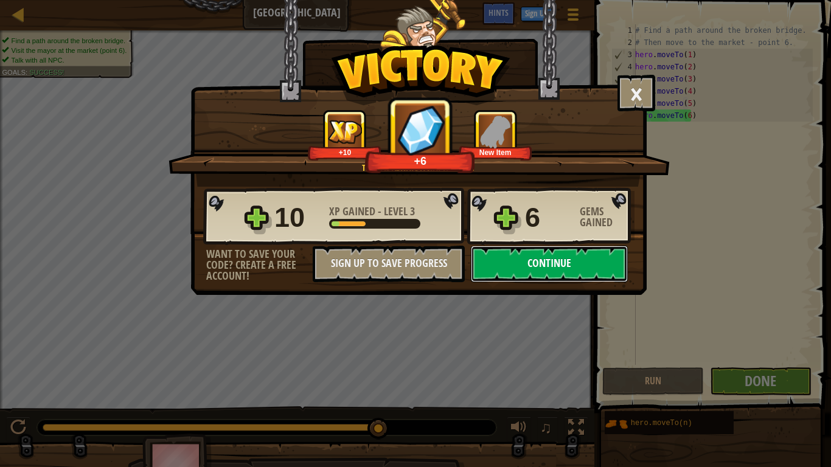
click at [555, 256] on button "Continue" at bounding box center [549, 264] width 157 height 36
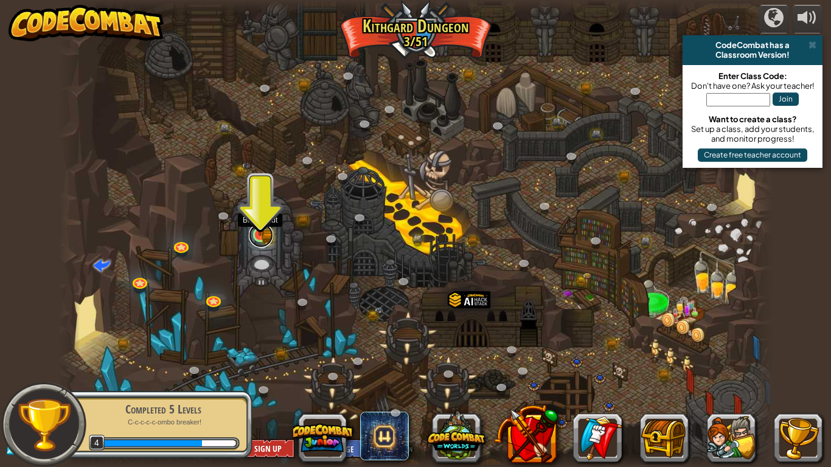
click at [260, 238] on link at bounding box center [261, 235] width 24 height 24
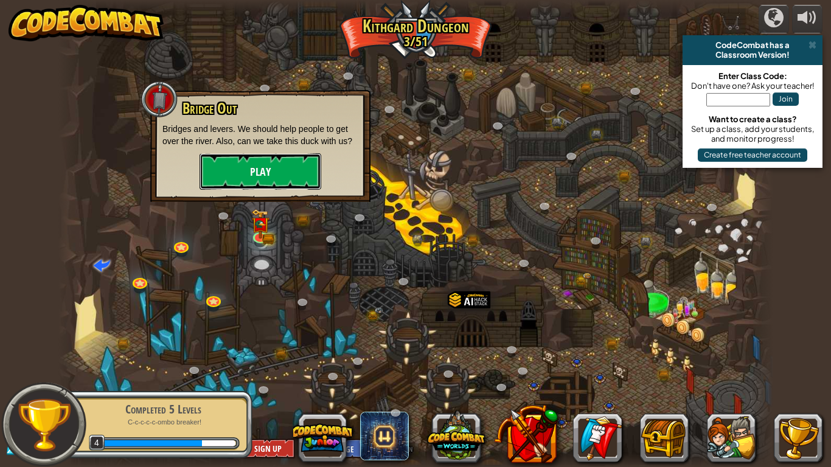
click at [268, 184] on button "Play" at bounding box center [261, 171] width 122 height 36
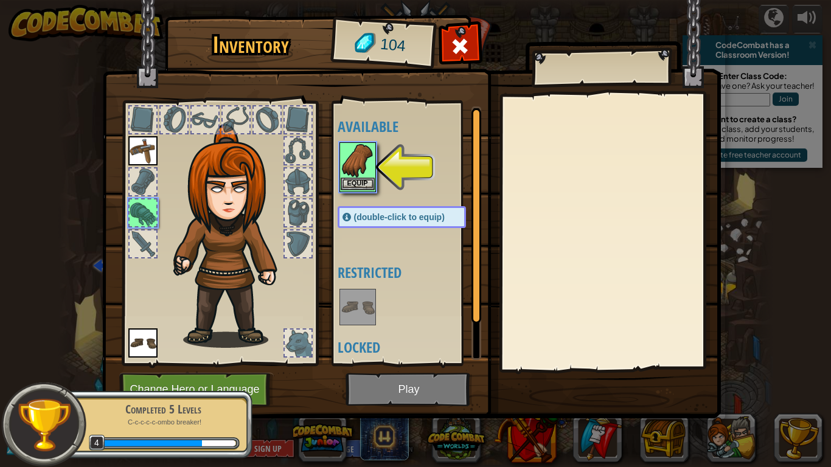
click at [361, 172] on img at bounding box center [358, 161] width 34 height 34
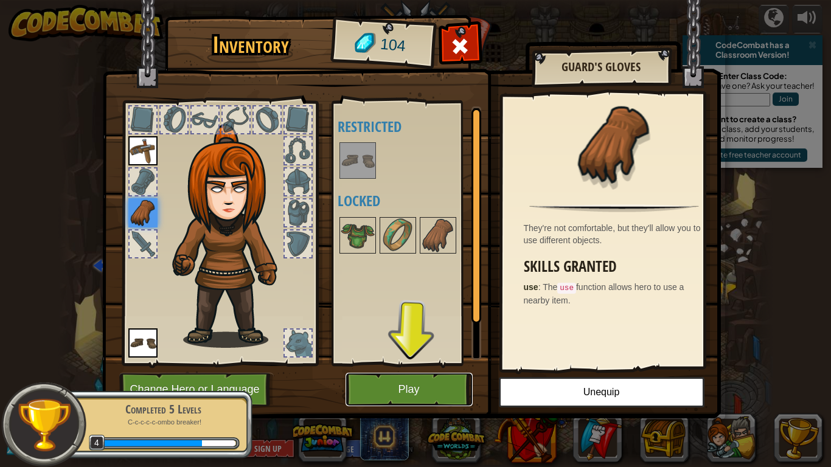
click at [442, 364] on button "Play" at bounding box center [409, 389] width 127 height 33
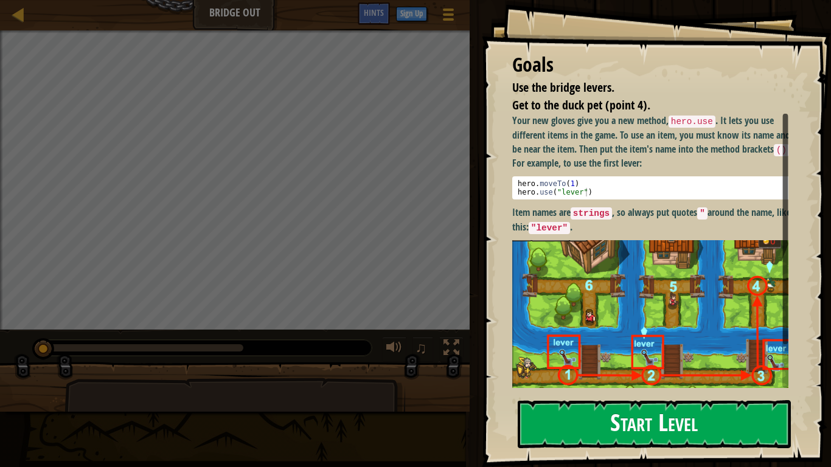
click at [642, 364] on button "Start Level" at bounding box center [654, 424] width 273 height 48
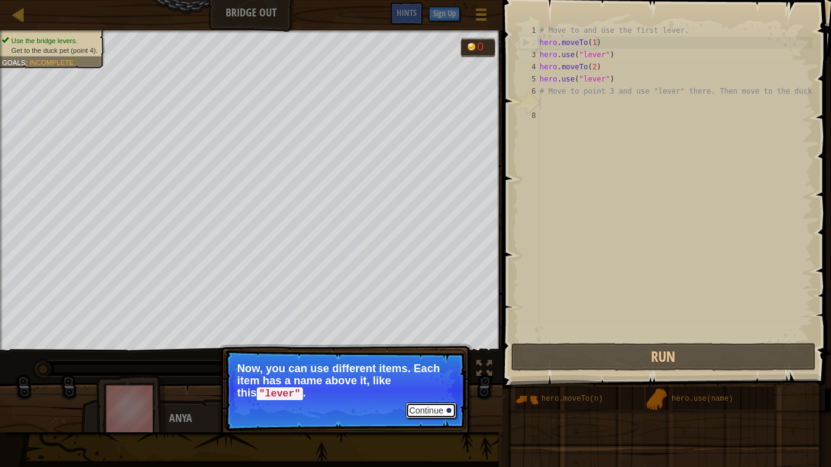
click at [419, 364] on button "Continue" at bounding box center [431, 411] width 50 height 16
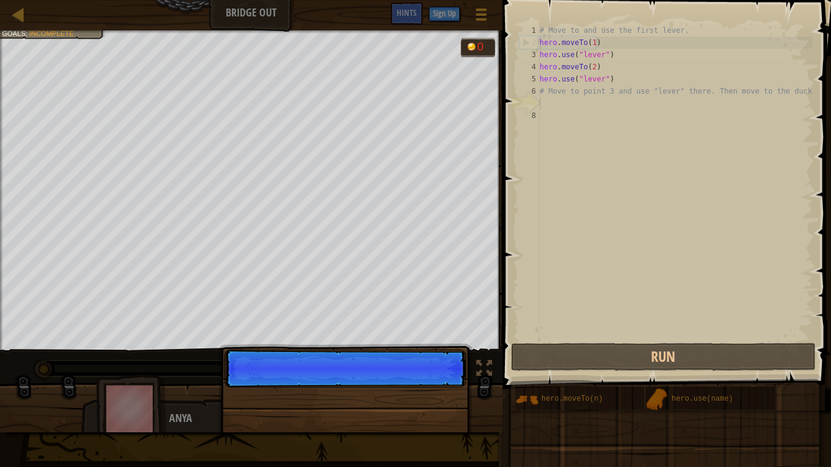
scroll to position [5, 0]
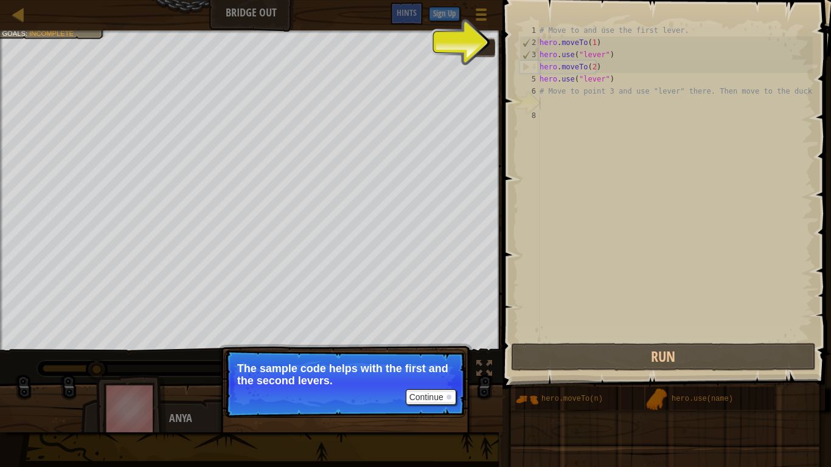
click at [419, 364] on p "Continue The sample code helps with the first and the second levers." at bounding box center [344, 384] width 241 height 68
click at [422, 364] on button "Continue" at bounding box center [431, 397] width 50 height 16
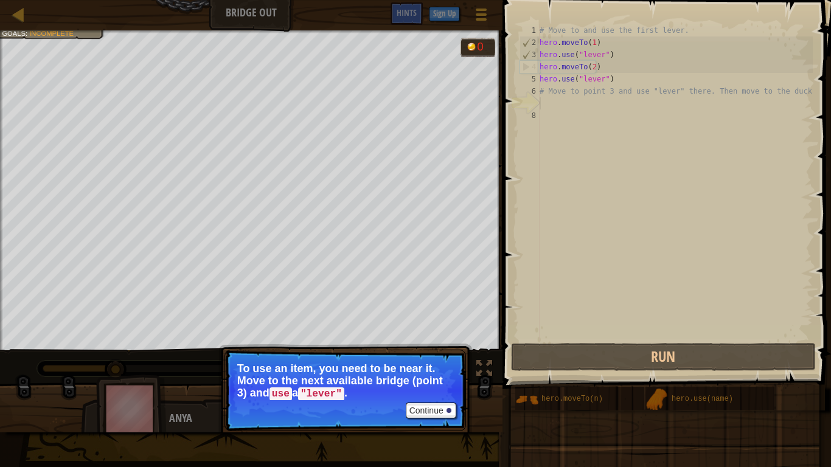
click at [422, 364] on p "To use an item, you need to be near it. Move to the next available bridge (poin…" at bounding box center [345, 382] width 216 height 38
click at [423, 364] on button "Continue" at bounding box center [431, 411] width 50 height 16
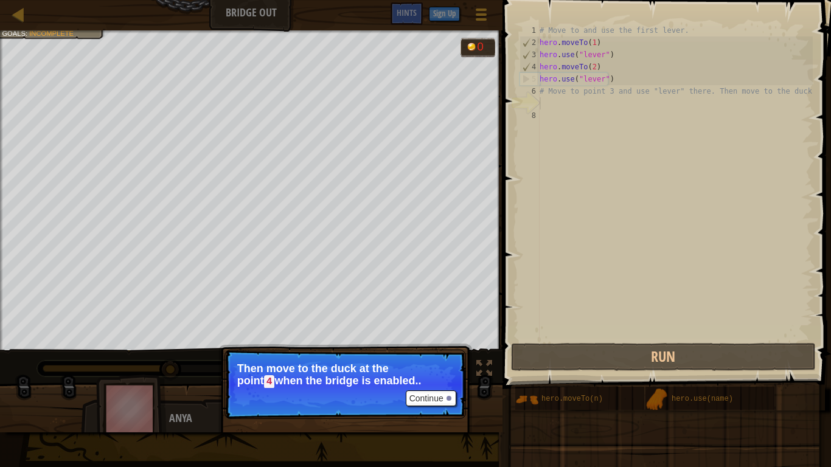
drag, startPoint x: 423, startPoint y: 414, endPoint x: 430, endPoint y: 399, distance: 16.1
click at [430, 364] on p "Continue Then move to the duck at the point 4 when the bridge is enabled.." at bounding box center [344, 384] width 241 height 69
click at [430, 364] on button "Continue" at bounding box center [431, 399] width 50 height 16
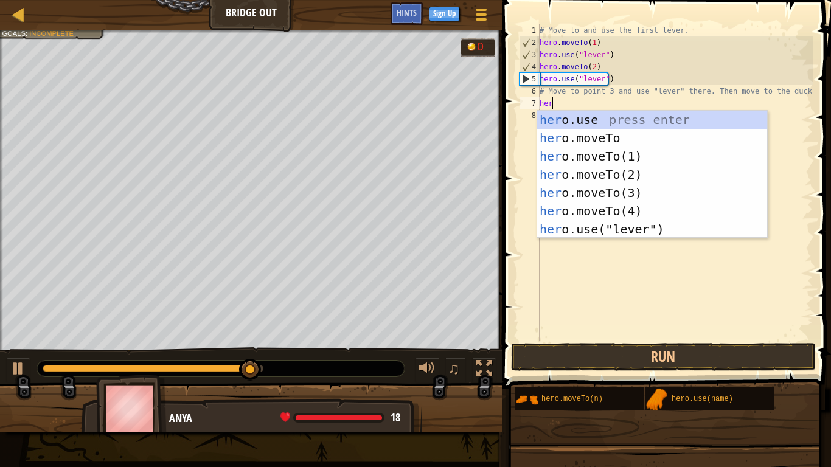
scroll to position [5, 1]
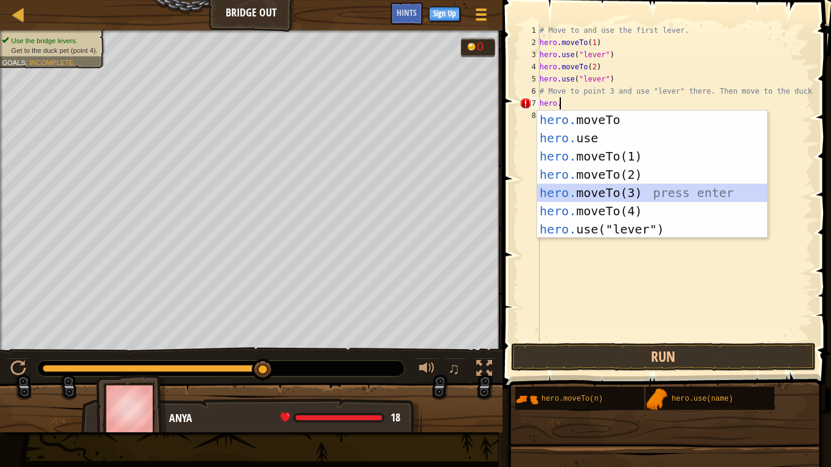
type textarea "hero.moveTo(3)"
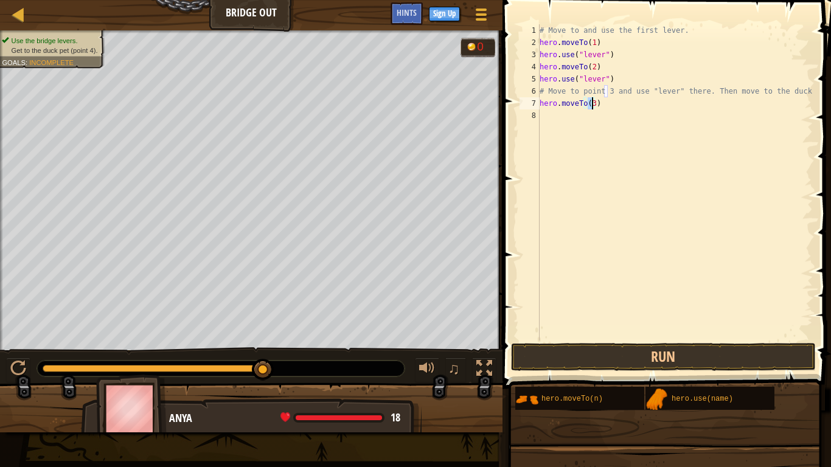
scroll to position [5, 0]
type textarea "hero.moveTo(3)"
type textarea "hero.moveTo(4)"
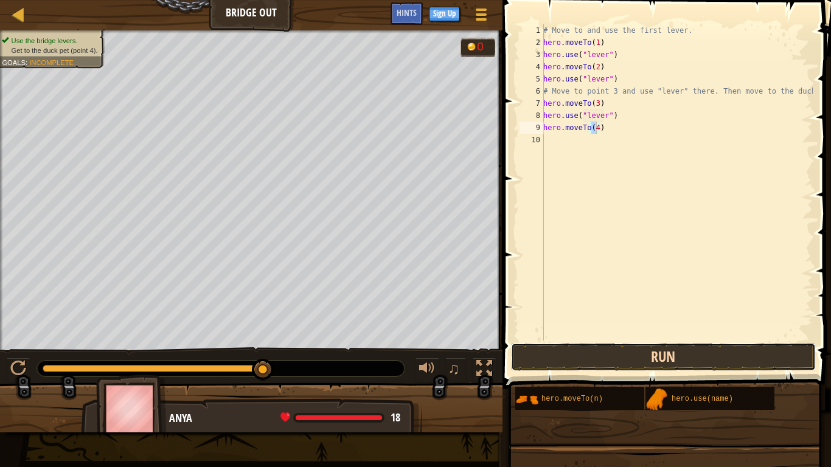
click at [636, 361] on button "Run" at bounding box center [663, 357] width 305 height 28
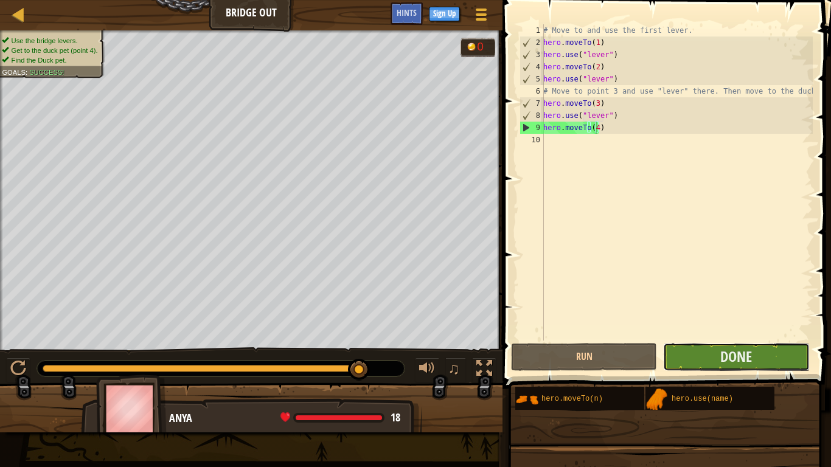
click at [690, 361] on button "Done" at bounding box center [736, 357] width 146 height 28
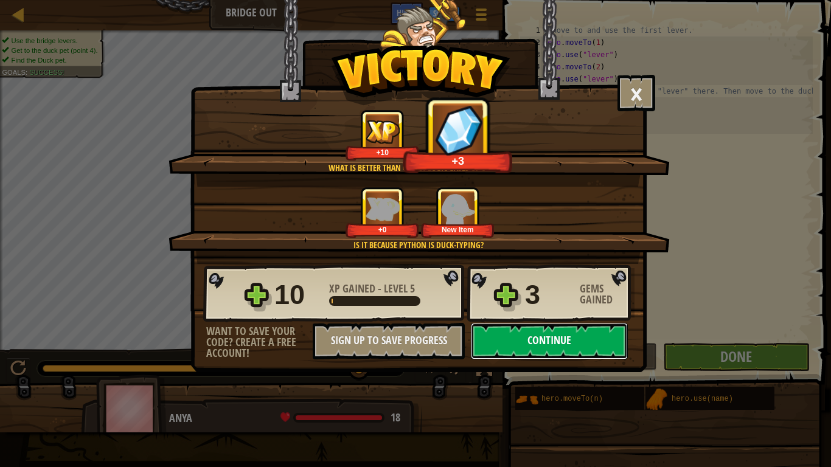
click at [579, 353] on button "Continue" at bounding box center [549, 341] width 157 height 36
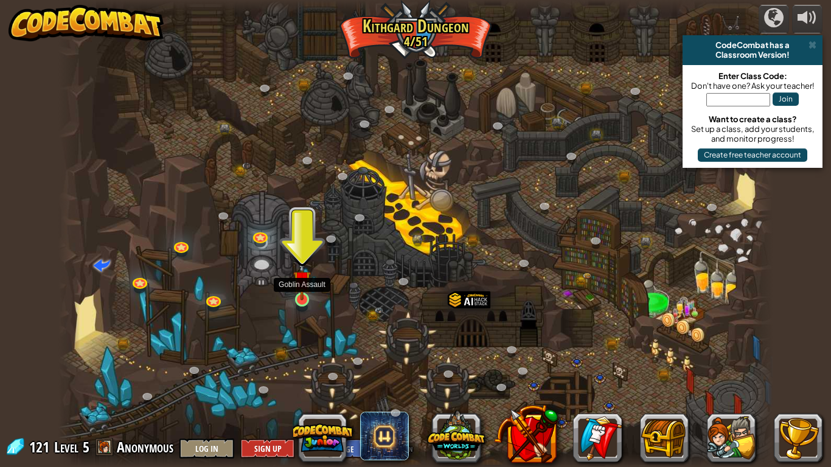
click at [293, 297] on img at bounding box center [302, 279] width 18 height 41
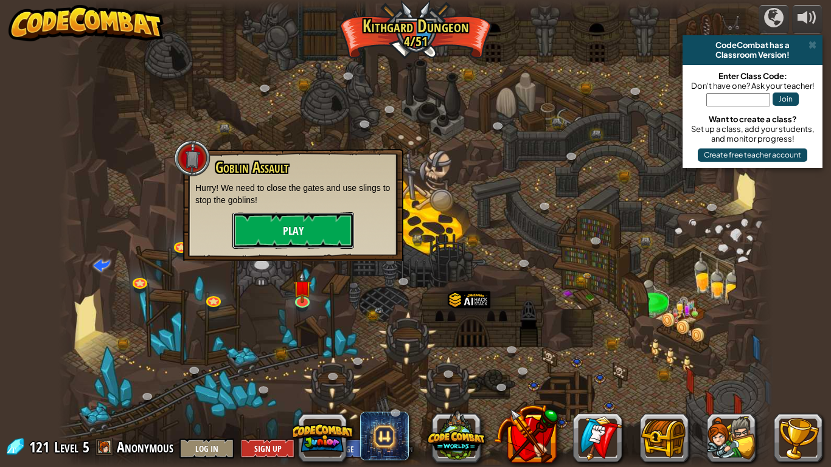
click at [288, 230] on button "Play" at bounding box center [293, 230] width 122 height 36
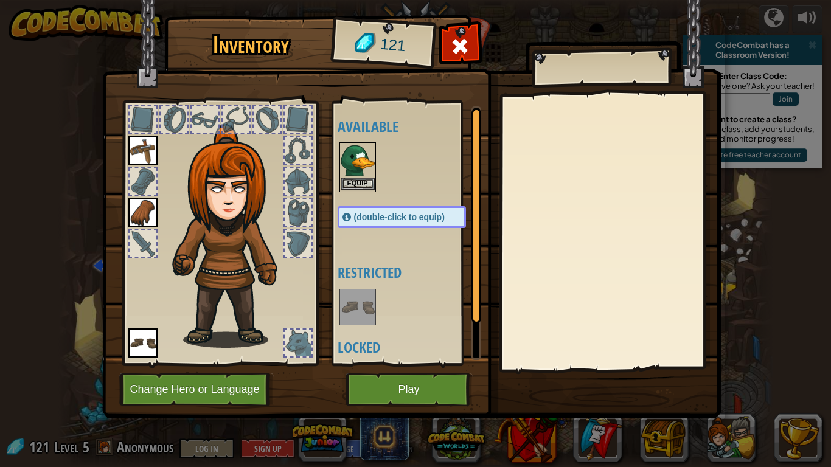
click at [357, 165] on img at bounding box center [358, 161] width 34 height 34
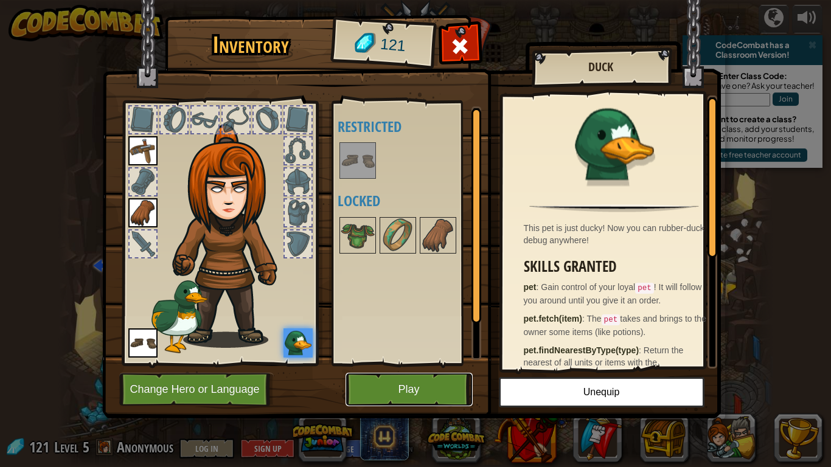
click at [401, 364] on button "Play" at bounding box center [409, 389] width 127 height 33
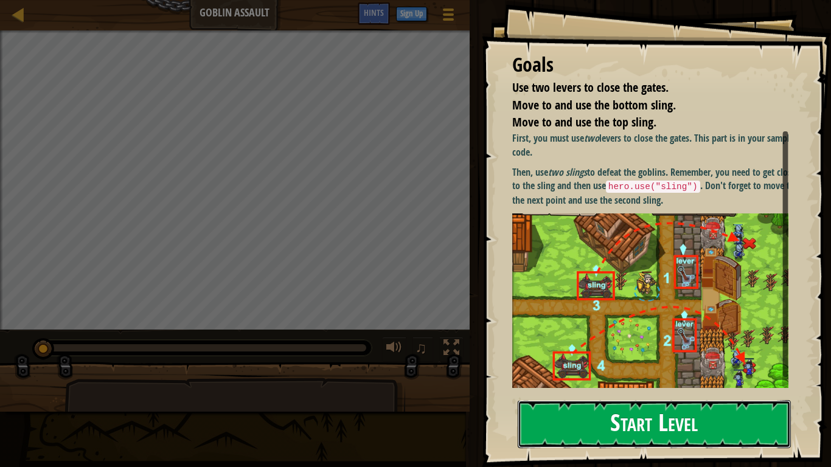
click at [579, 364] on button "Start Level" at bounding box center [654, 424] width 273 height 48
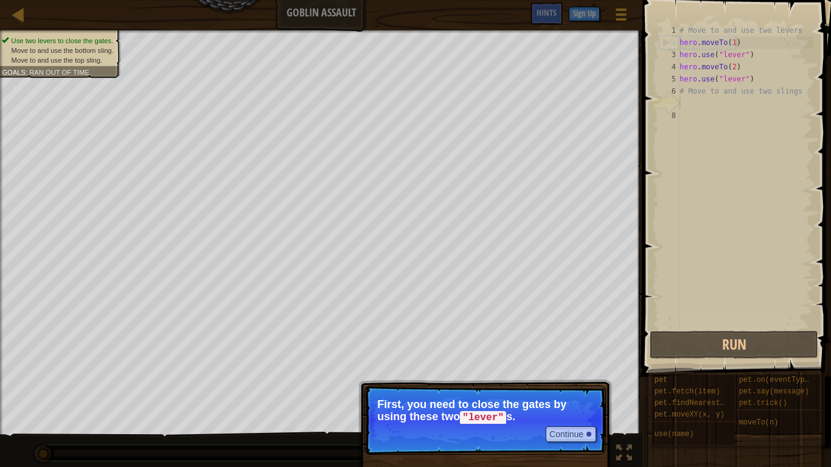
click at [506, 364] on p "Continue First, you need to close the gates by using these two "lever" s." at bounding box center [484, 420] width 241 height 69
drag, startPoint x: 506, startPoint y: 429, endPoint x: 555, endPoint y: 429, distance: 49.3
click at [555, 364] on p "Continue First, you need to close the gates by using these two "lever" s." at bounding box center [484, 420] width 241 height 69
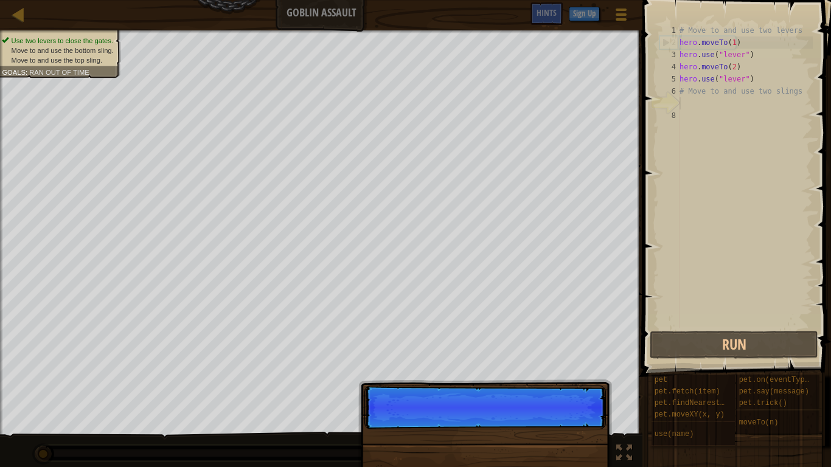
scroll to position [5, 0]
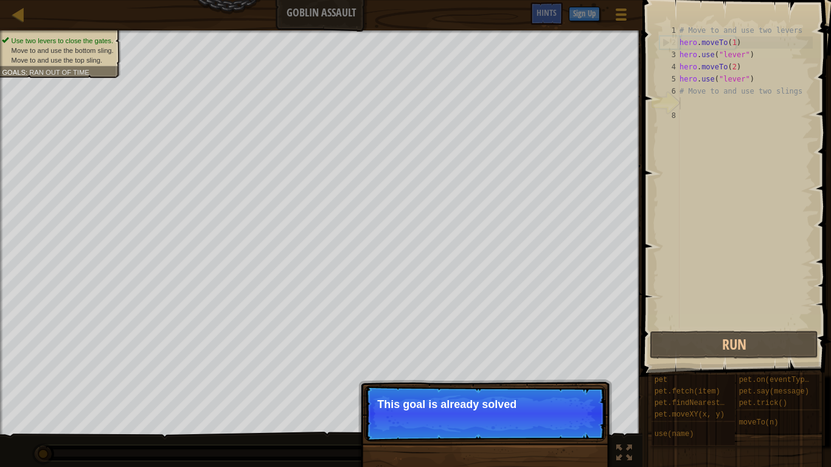
click at [720, 104] on div "# Move to and use two levers hero . moveTo ( 1 ) hero . use ( "lever" ) hero . …" at bounding box center [745, 188] width 136 height 328
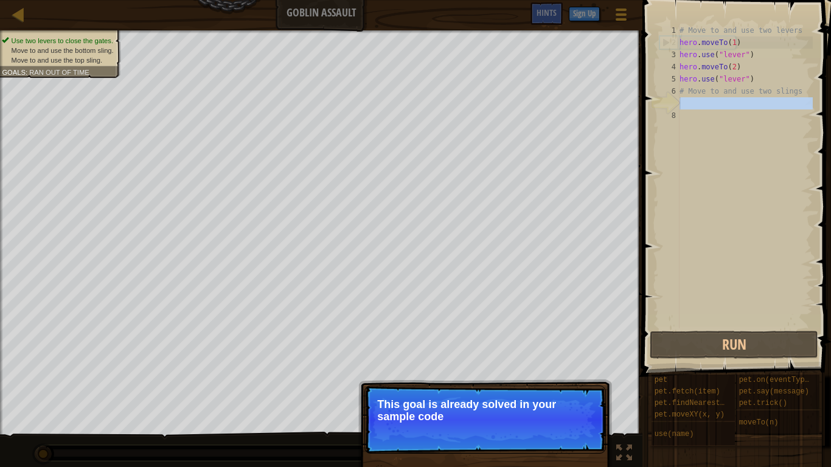
click at [720, 104] on div "# Move to and use two levers hero . moveTo ( 1 ) hero . use ( "lever" ) hero . …" at bounding box center [745, 188] width 136 height 328
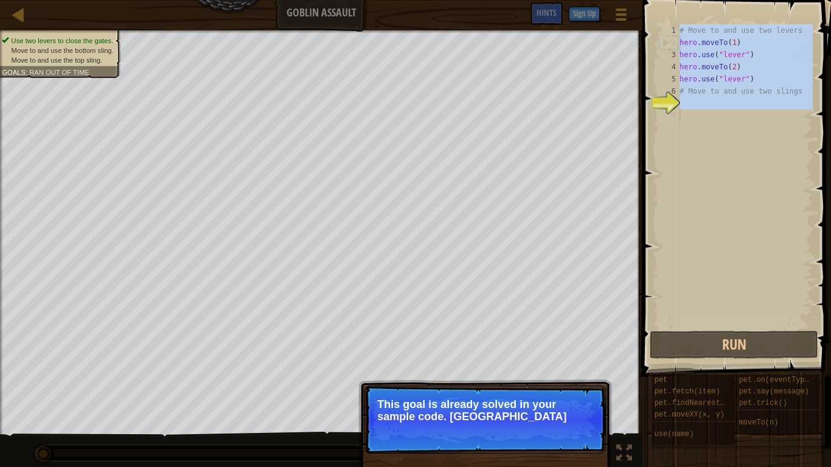
click at [720, 104] on div "# Move to and use two levers hero . moveTo ( 1 ) hero . use ( "lever" ) hero . …" at bounding box center [745, 188] width 136 height 328
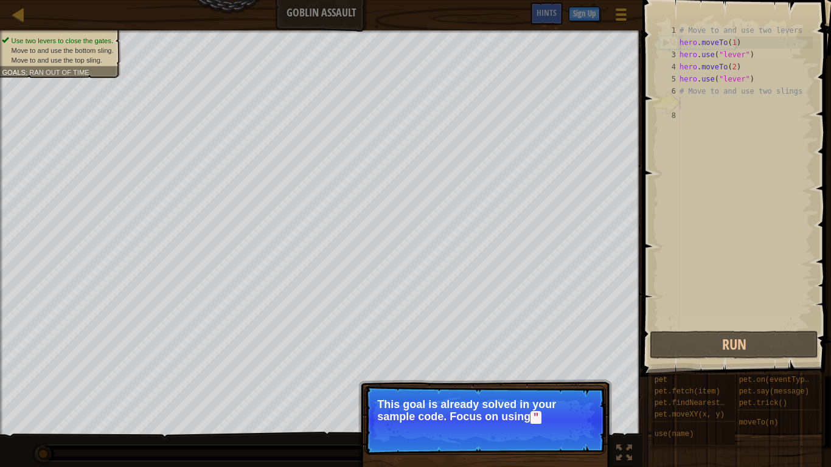
click at [720, 104] on div "# Move to and use two levers hero . moveTo ( 1 ) hero . use ( "lever" ) hero . …" at bounding box center [745, 188] width 136 height 328
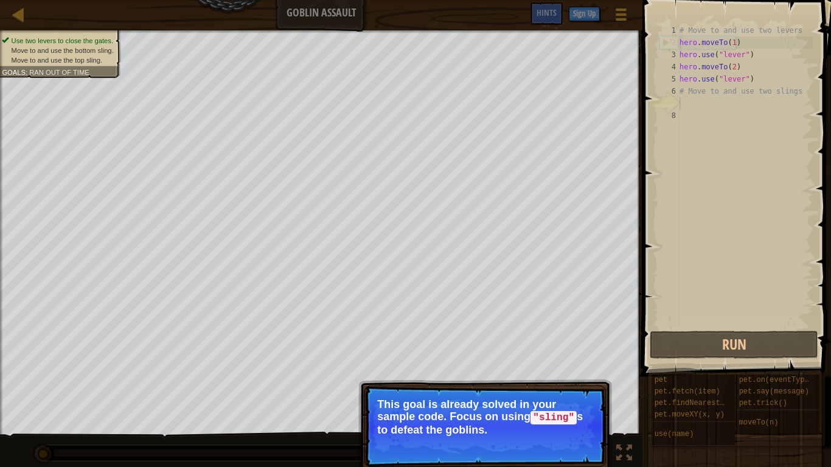
click at [716, 100] on div "# Move to and use two levers hero . moveTo ( 1 ) hero . use ( "lever" ) hero . …" at bounding box center [745, 188] width 136 height 328
click at [566, 364] on button "Continue" at bounding box center [571, 447] width 50 height 16
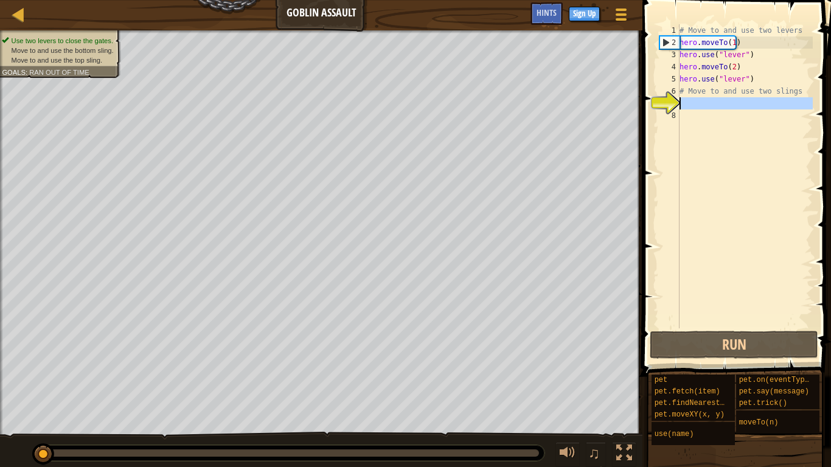
click at [698, 105] on div "# Move to and use two levers hero . moveTo ( 1 ) hero . use ( "lever" ) hero . …" at bounding box center [745, 176] width 136 height 304
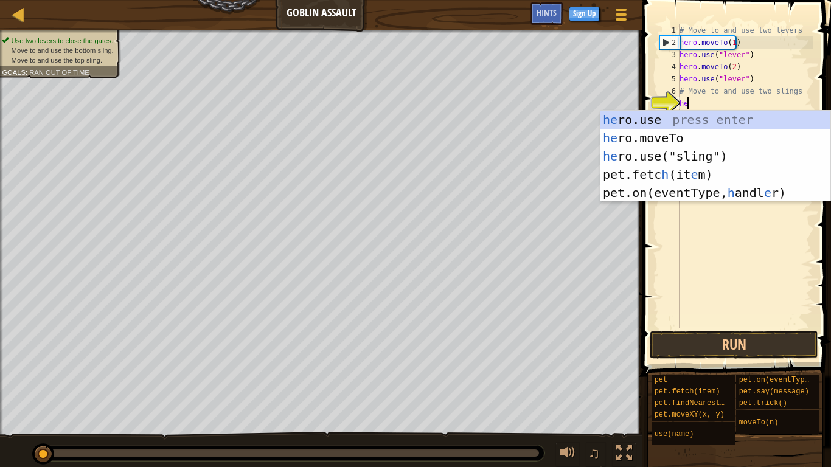
scroll to position [5, 1]
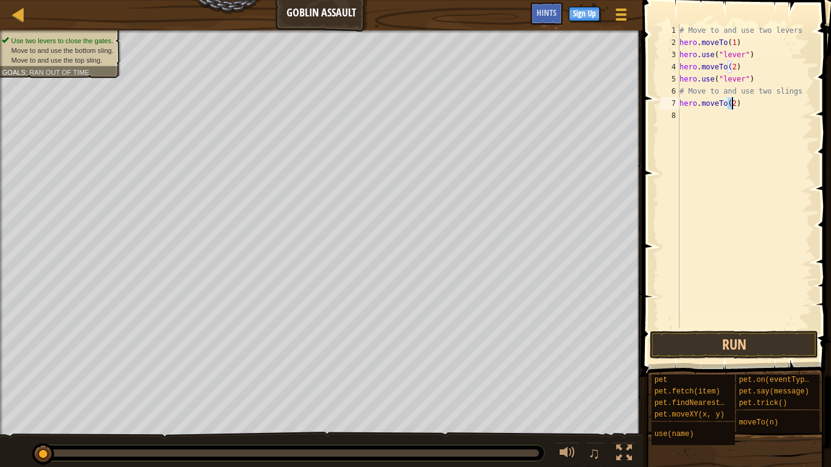
type textarea "hero.moveTo(4)"
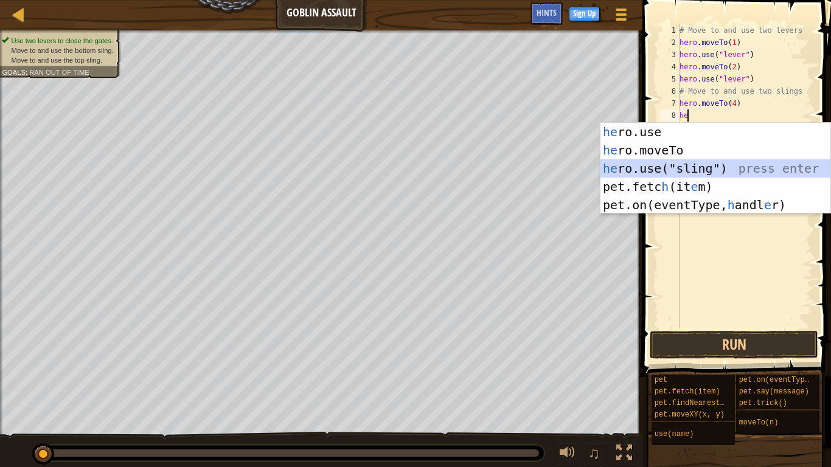
click at [731, 164] on div "he ro.use press enter he ro.moveTo press enter he ro.use("sling") press enter p…" at bounding box center [715, 187] width 230 height 128
type textarea "hero.use("sling")"
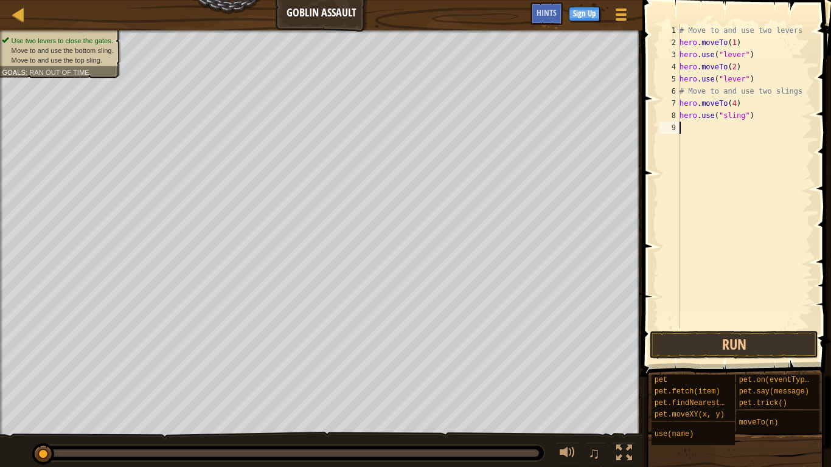
click at [743, 157] on div "# Move to and use two levers hero . moveTo ( 1 ) hero . use ( "lever" ) hero . …" at bounding box center [745, 188] width 136 height 328
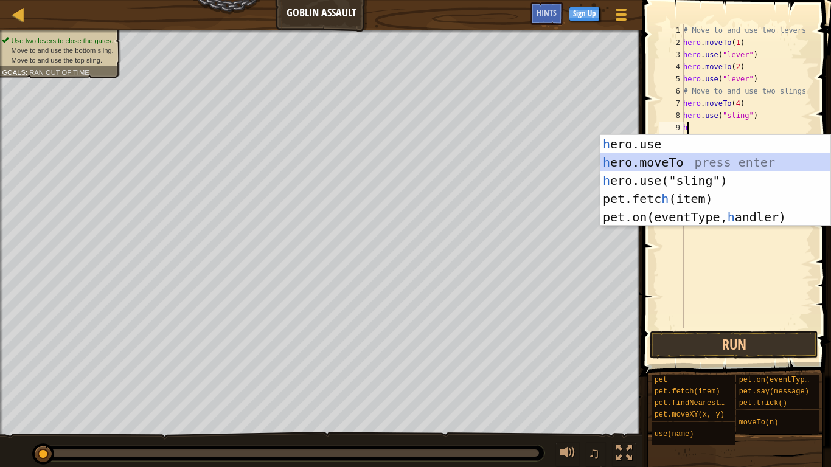
click at [739, 156] on div "h ero.use press enter h ero.moveTo press enter h ero.use("sling") press enter p…" at bounding box center [715, 199] width 230 height 128
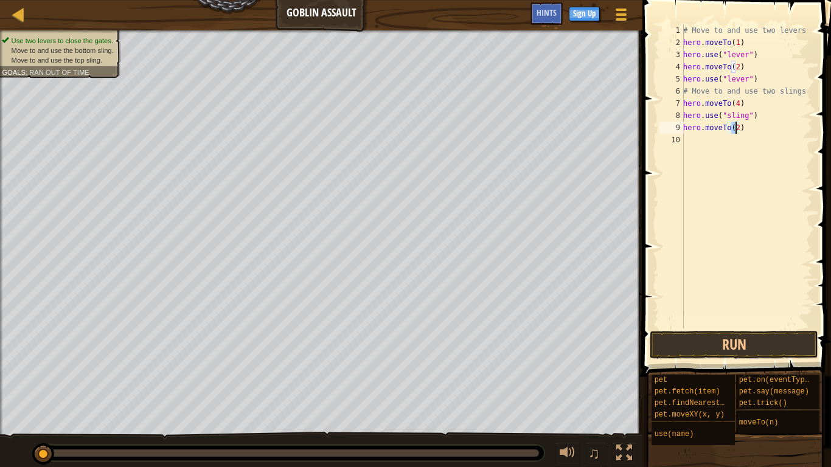
type textarea "hero.moveTo(3)"
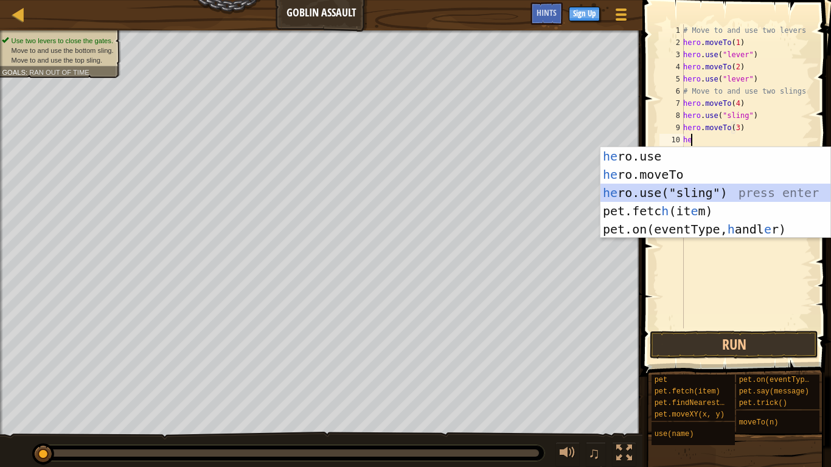
click at [722, 192] on div "he ro.use press enter he ro.moveTo press enter he ro.use("sling") press enter p…" at bounding box center [715, 211] width 230 height 128
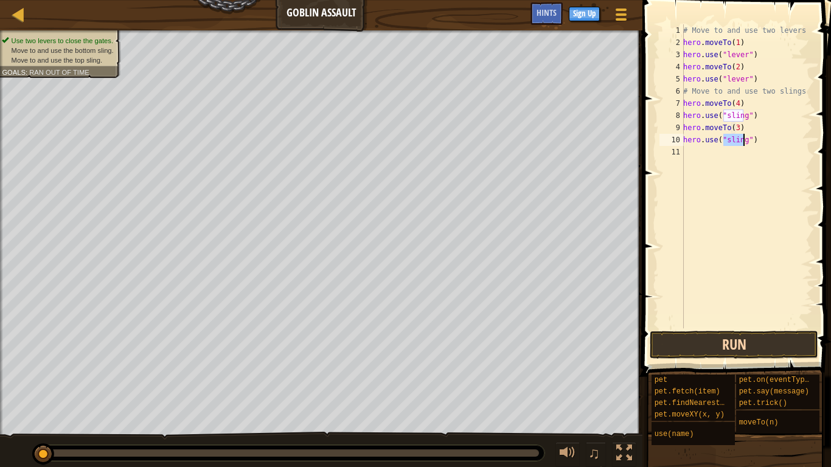
type textarea "hero.use("sling")"
click at [742, 349] on button "Run" at bounding box center [734, 345] width 168 height 28
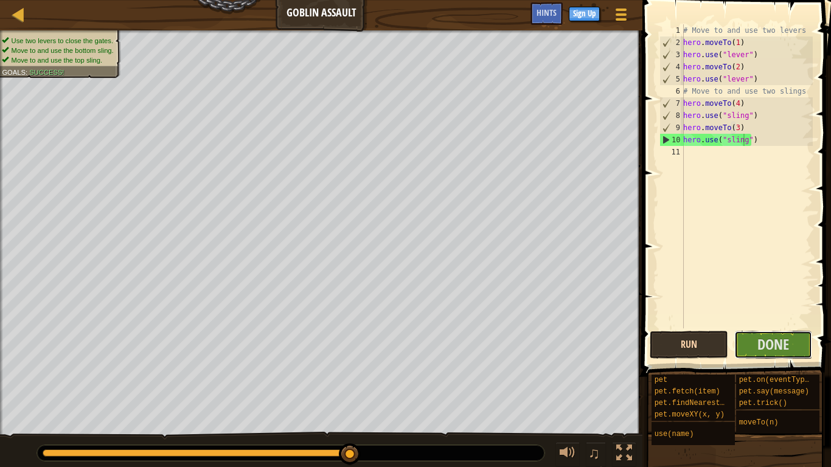
click at [742, 349] on button "Done" at bounding box center [773, 345] width 78 height 28
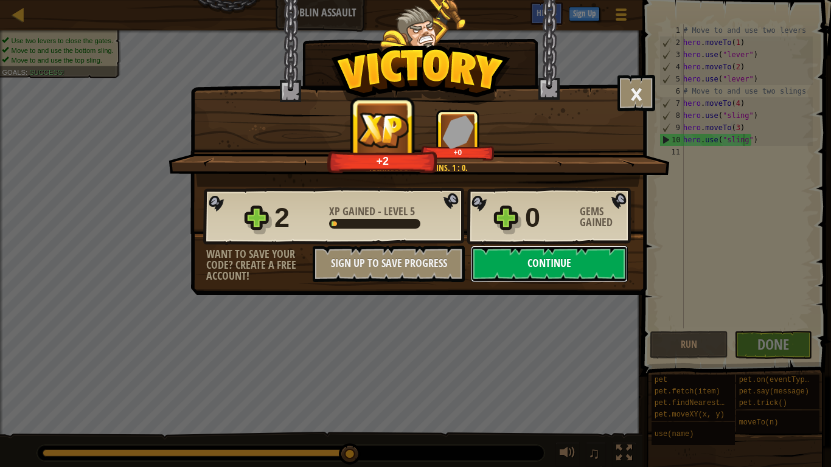
click at [580, 274] on button "Continue" at bounding box center [549, 264] width 157 height 36
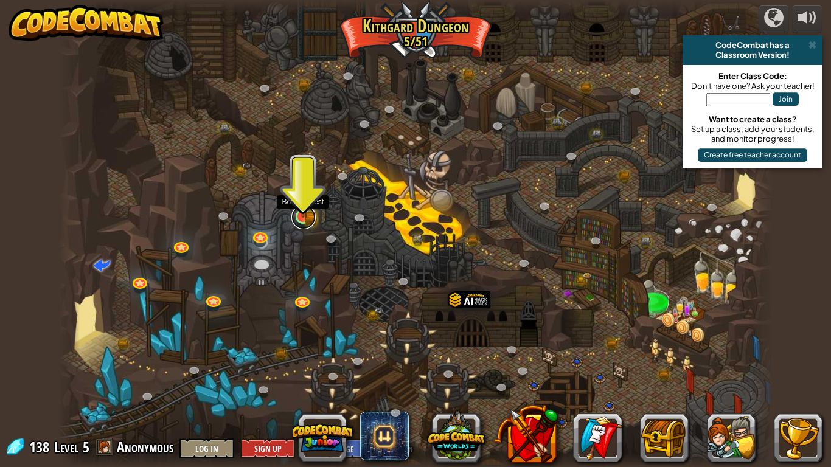
click at [303, 223] on link at bounding box center [303, 217] width 24 height 24
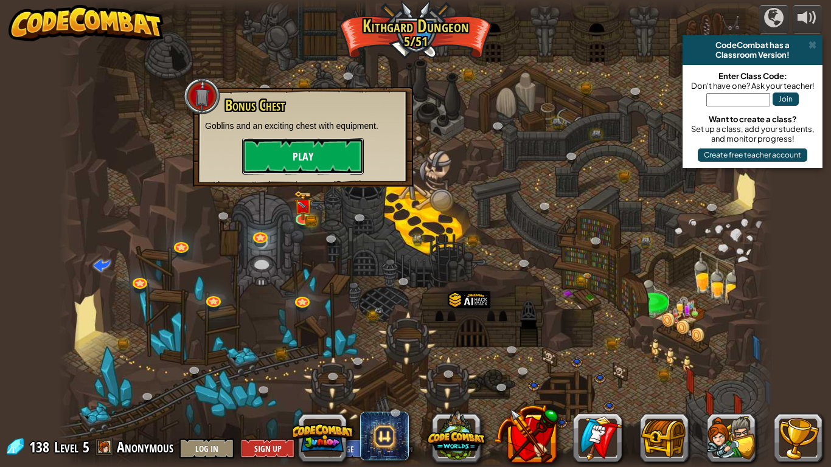
click at [313, 156] on button "Play" at bounding box center [303, 156] width 122 height 36
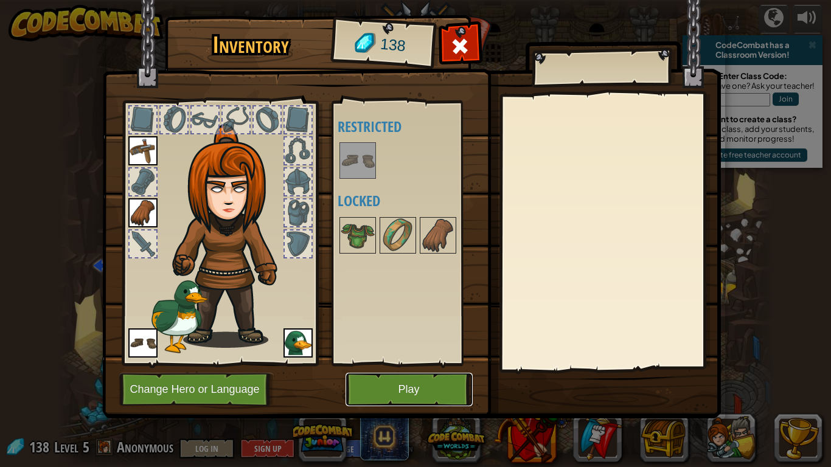
click at [430, 364] on button "Play" at bounding box center [409, 389] width 127 height 33
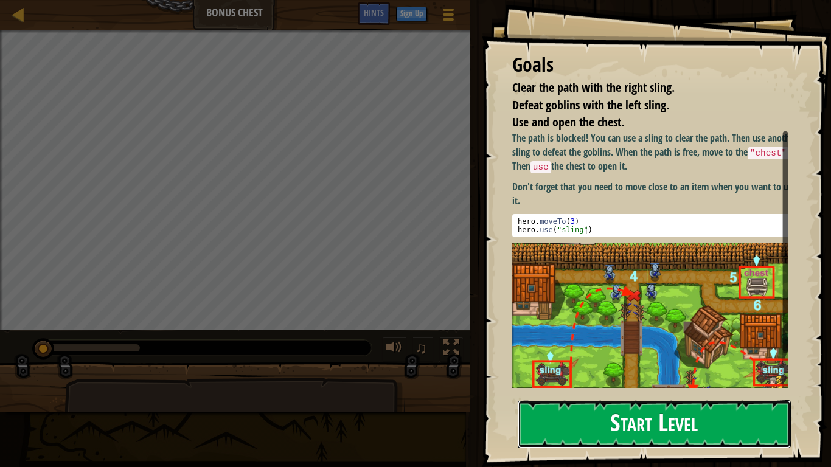
click at [556, 364] on button "Start Level" at bounding box center [654, 424] width 273 height 48
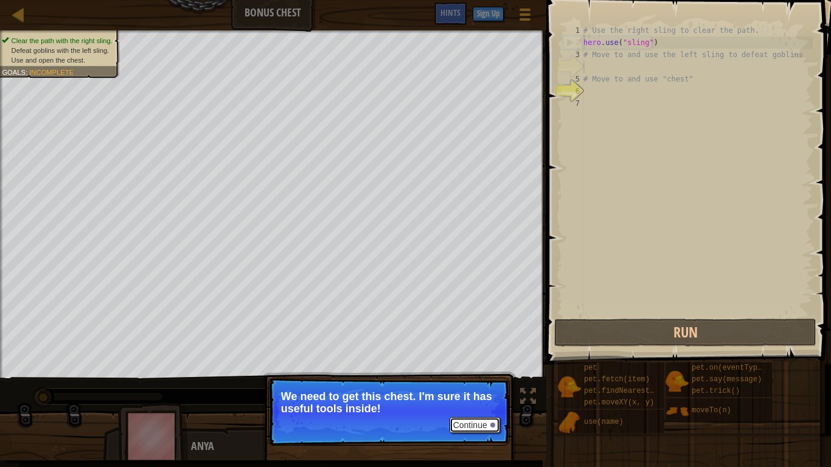
click at [477, 364] on button "Continue" at bounding box center [475, 425] width 50 height 16
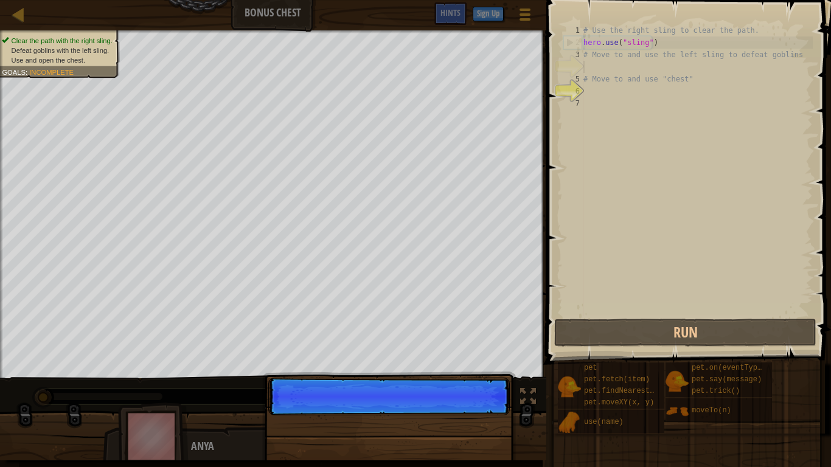
scroll to position [5, 0]
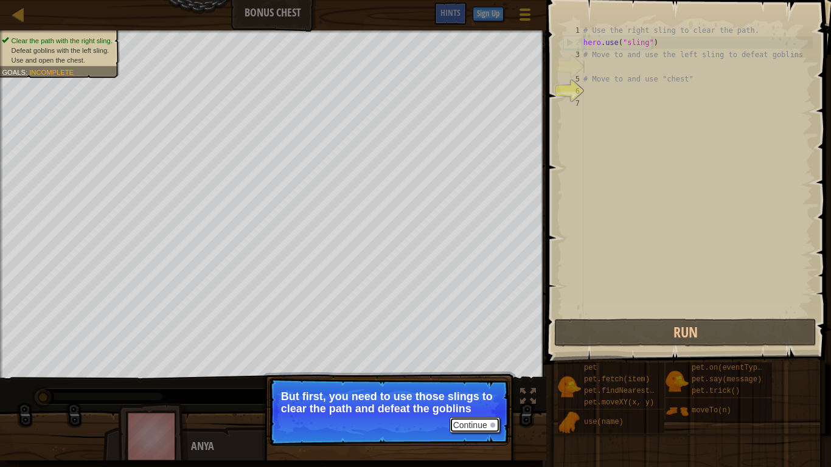
click at [477, 364] on button "Continue" at bounding box center [475, 425] width 50 height 16
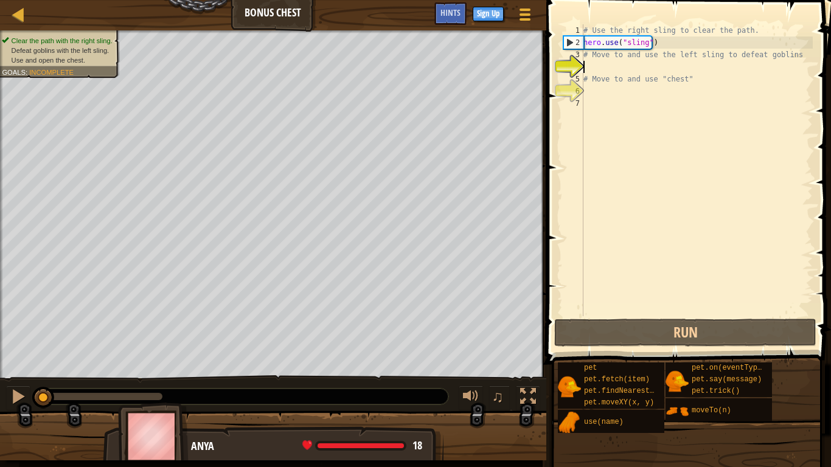
click at [596, 65] on div "# Use the right sling to clear the path. hero . use ( "sling" ) # Move to and u…" at bounding box center [697, 182] width 232 height 316
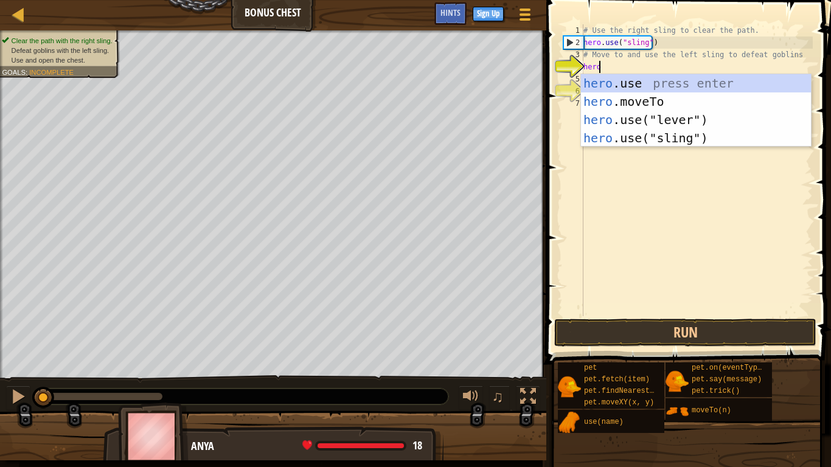
scroll to position [5, 1]
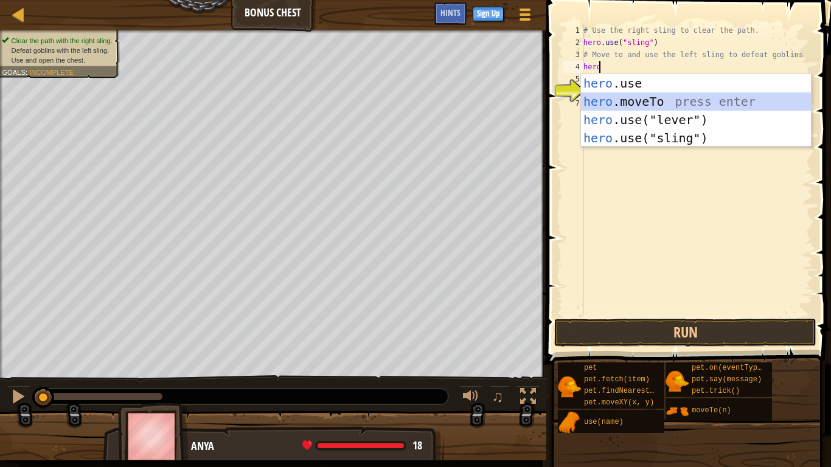
click at [614, 100] on div "hero .use press enter hero .moveTo press enter hero .use("lever") press enter h…" at bounding box center [696, 128] width 230 height 109
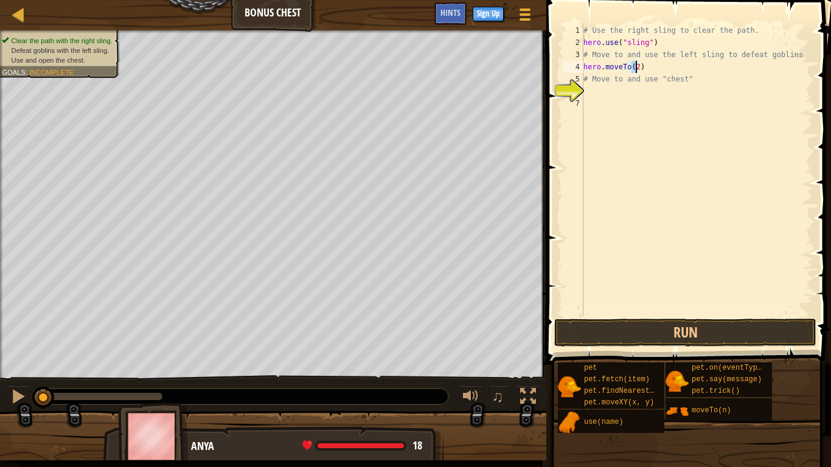
type textarea "hero.moveTo(3)"
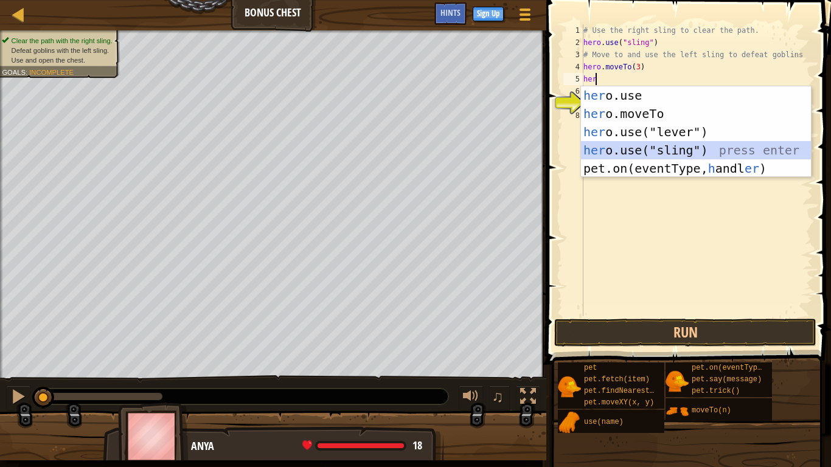
click at [627, 150] on div "her o.use press enter her o.moveTo press enter her o.use("lever") press enter h…" at bounding box center [696, 150] width 230 height 128
type textarea "hero.use("sling")"
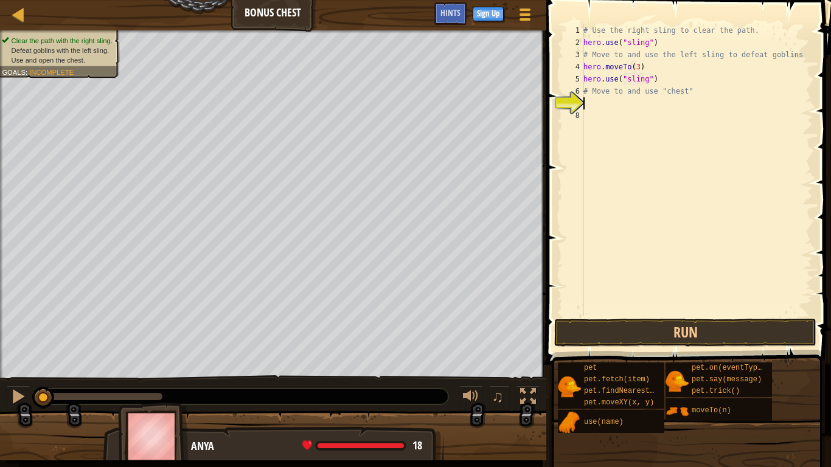
click at [614, 105] on div "# Use the right sling to clear the path. hero . use ( "sling" ) # Move to and u…" at bounding box center [697, 182] width 232 height 316
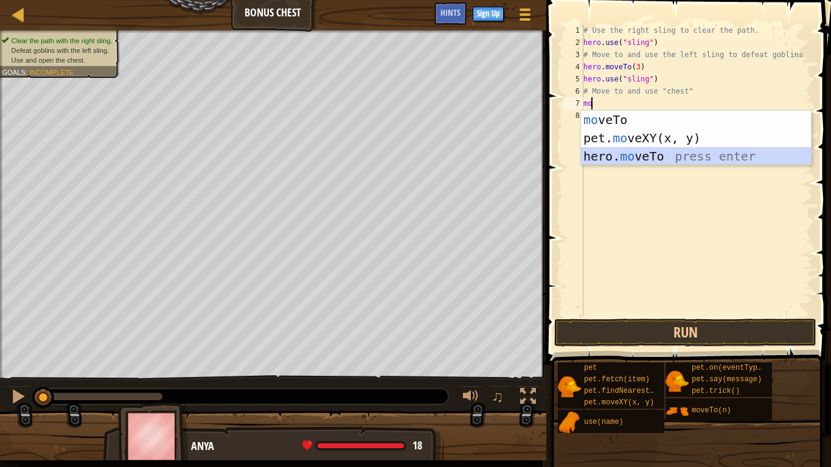
click at [639, 159] on div "mo veTo press enter pet. mo veXY(x, y) press enter hero. mo veTo press enter" at bounding box center [696, 156] width 230 height 91
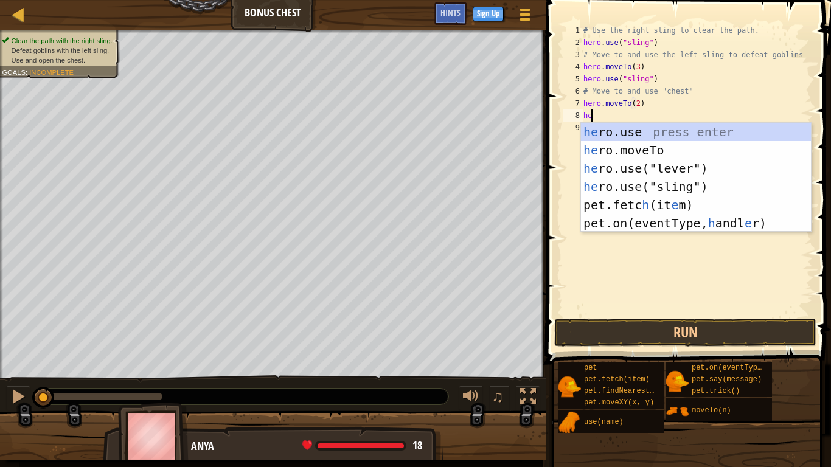
scroll to position [5, 5]
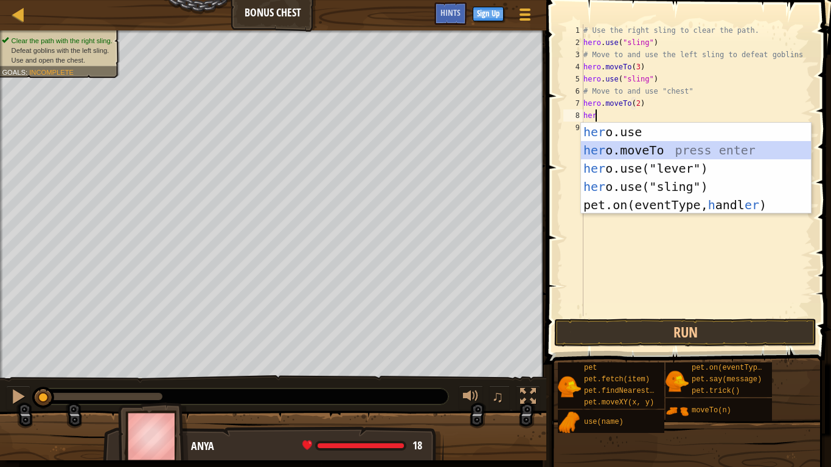
click at [642, 159] on div "her o.use press enter her o.moveTo press enter her o.use("lever") press enter h…" at bounding box center [696, 187] width 230 height 128
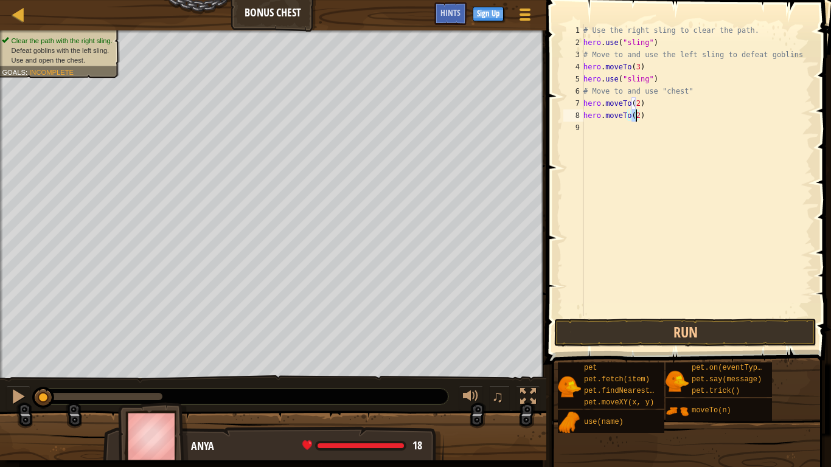
type textarea "hero.moveTo(4)"
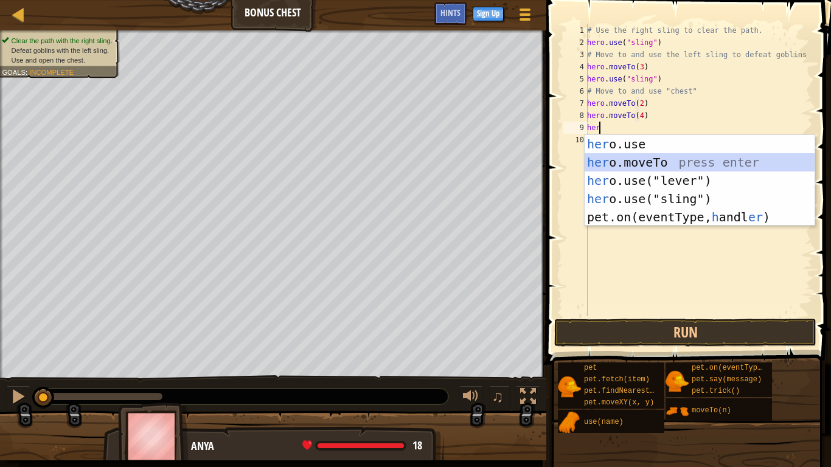
click at [642, 159] on div "her o.use press enter her o.moveTo press enter her o.use("lever") press enter h…" at bounding box center [700, 199] width 230 height 128
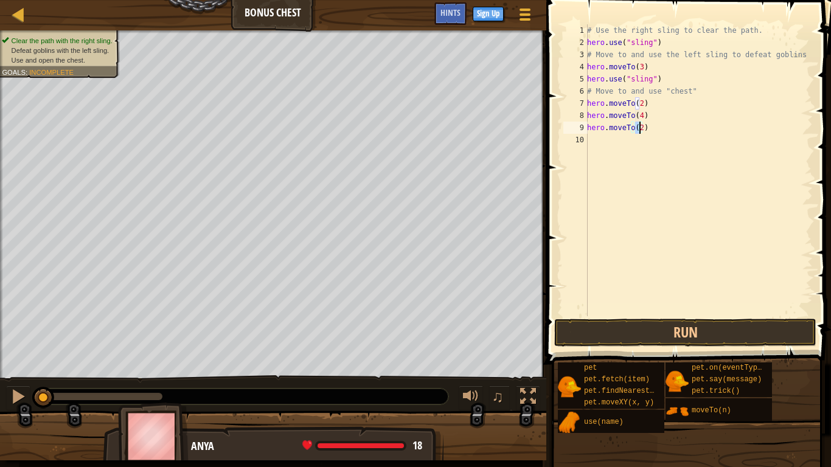
type textarea "hero.moveTo(6)"
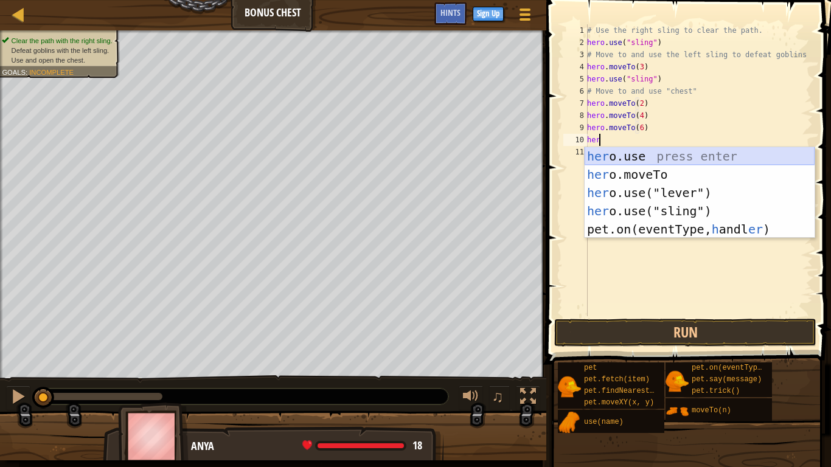
click at [643, 161] on div "her o.use press enter her o.moveTo press enter her o.use("lever") press enter h…" at bounding box center [700, 211] width 230 height 128
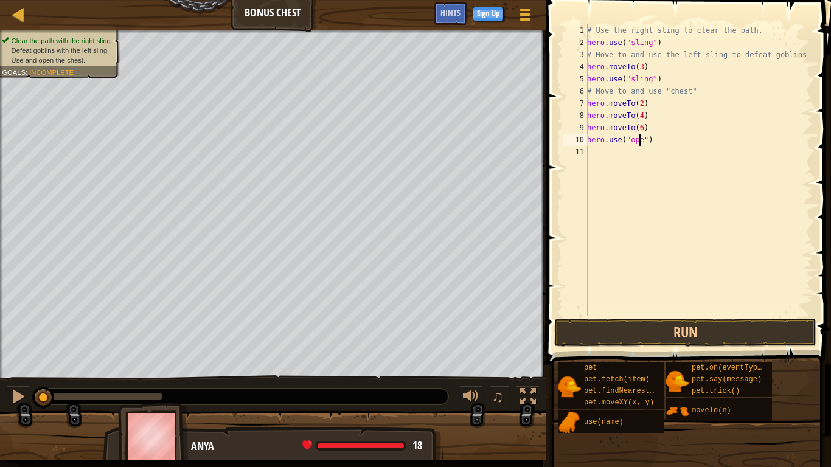
scroll to position [5, 4]
type textarea "hero.use("open")"
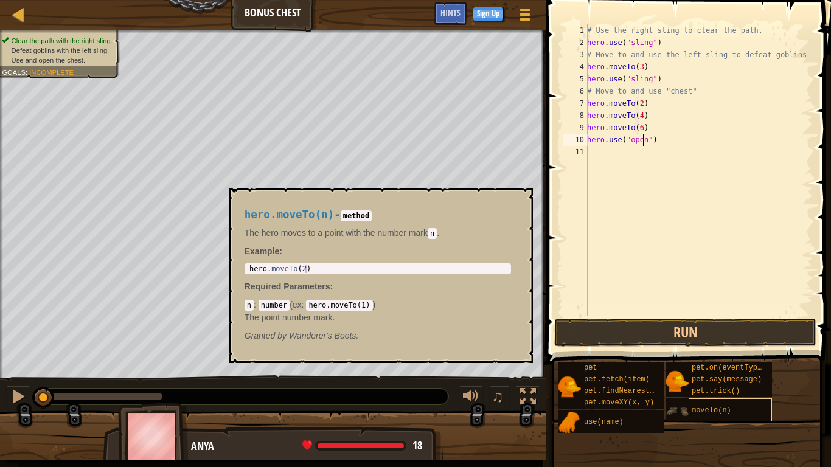
scroll to position [5, 0]
type textarea "\"
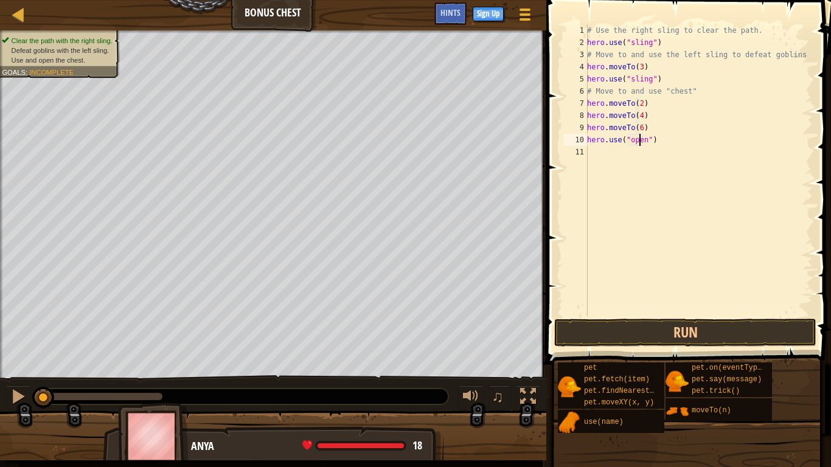
click at [639, 138] on div "# Use the right sling to clear the path. hero . use ( "sling" ) # Move to and u…" at bounding box center [699, 182] width 228 height 316
click at [684, 330] on button "Run" at bounding box center [685, 333] width 262 height 28
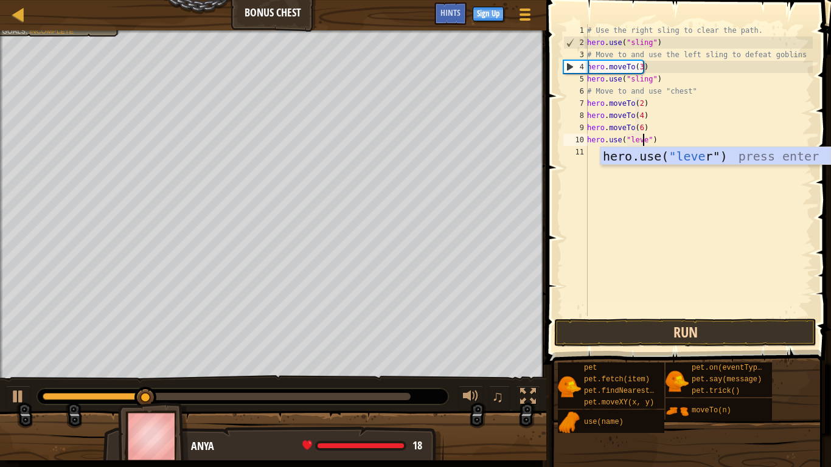
scroll to position [5, 5]
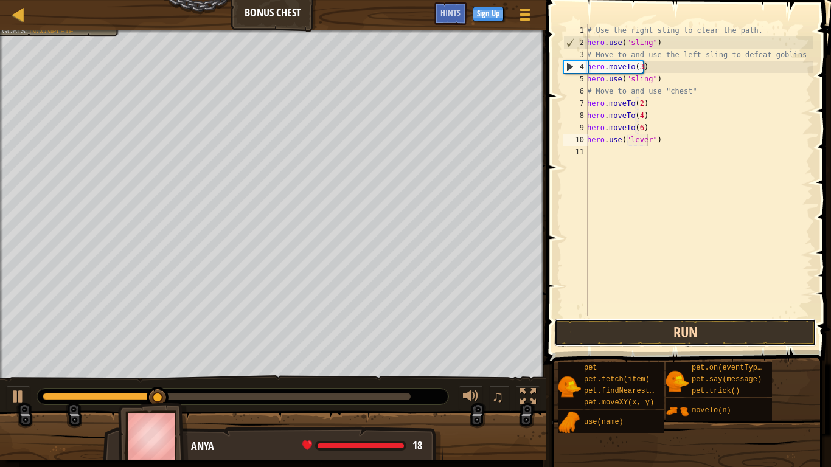
click at [684, 330] on button "Run" at bounding box center [685, 333] width 262 height 28
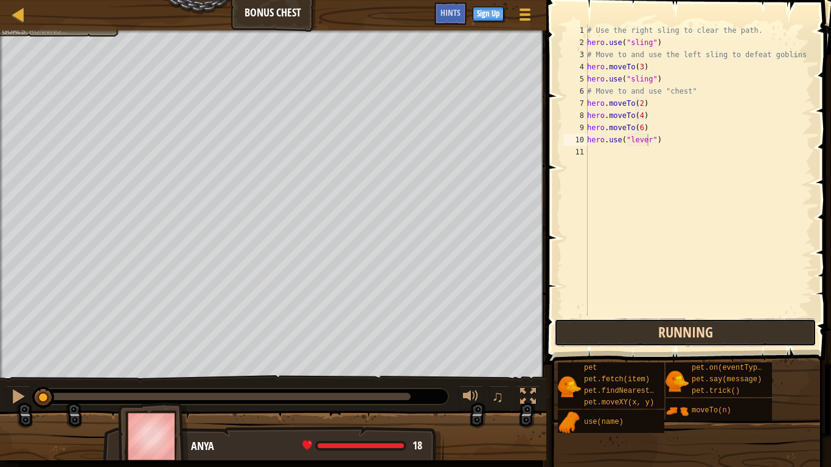
click at [684, 330] on button "Running" at bounding box center [685, 333] width 262 height 28
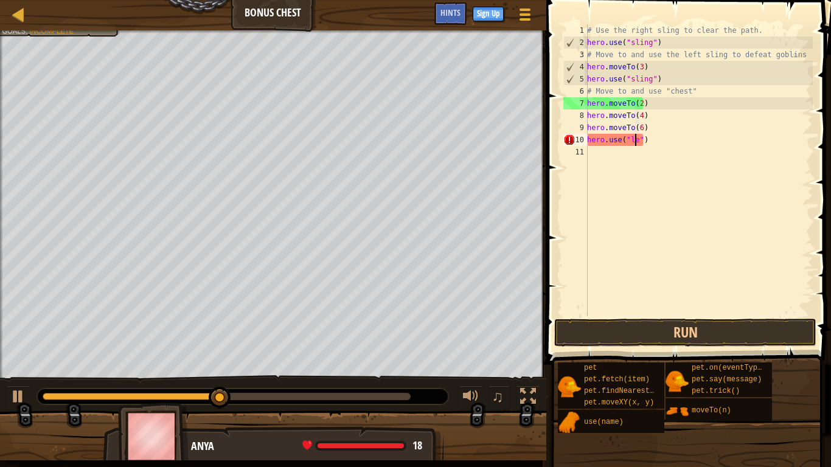
scroll to position [5, 4]
type textarea "hero.use("")"
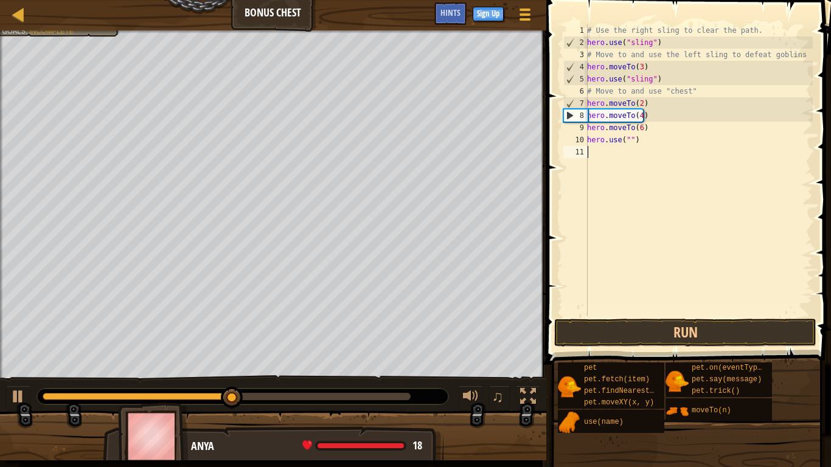
click at [631, 176] on div "# Use the right sling to clear the path. hero . use ( "sling" ) # Move to and u…" at bounding box center [699, 182] width 228 height 316
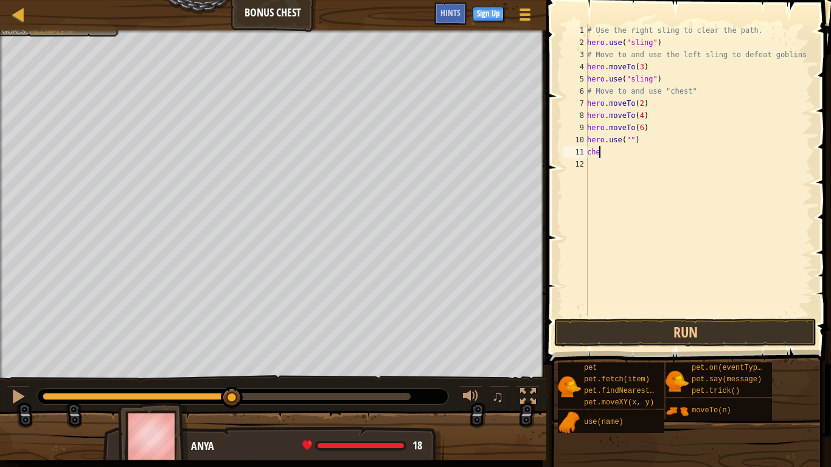
scroll to position [5, 0]
type textarea "c"
click at [626, 141] on div "# Use the right sling to clear the path. hero . use ( "sling" ) # Move to and u…" at bounding box center [699, 182] width 228 height 316
type textarea "hero.use("chest")"
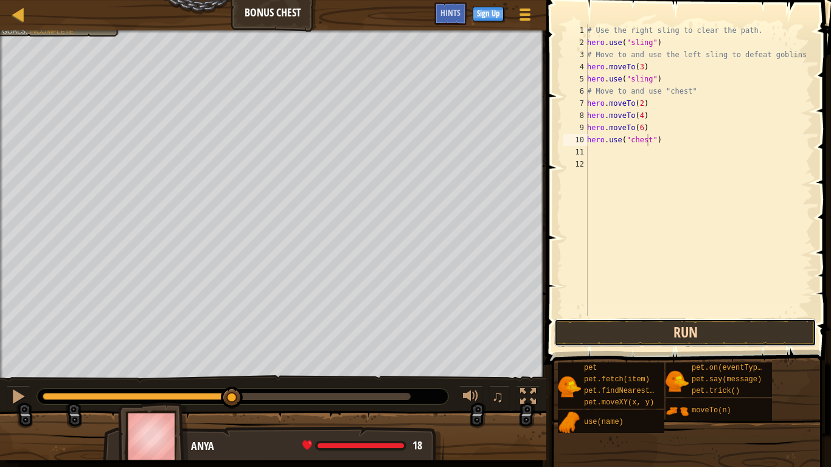
click at [667, 335] on button "Run" at bounding box center [685, 333] width 262 height 28
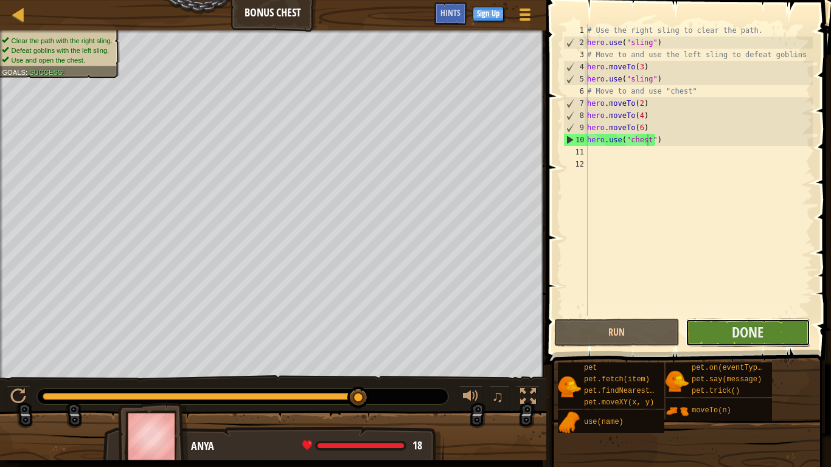
click at [689, 335] on button "Done" at bounding box center [748, 333] width 125 height 28
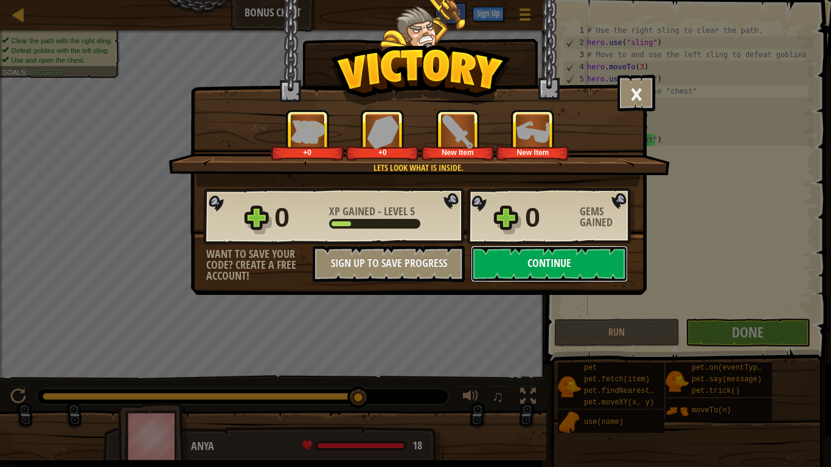
click at [546, 263] on button "Continue" at bounding box center [549, 264] width 157 height 36
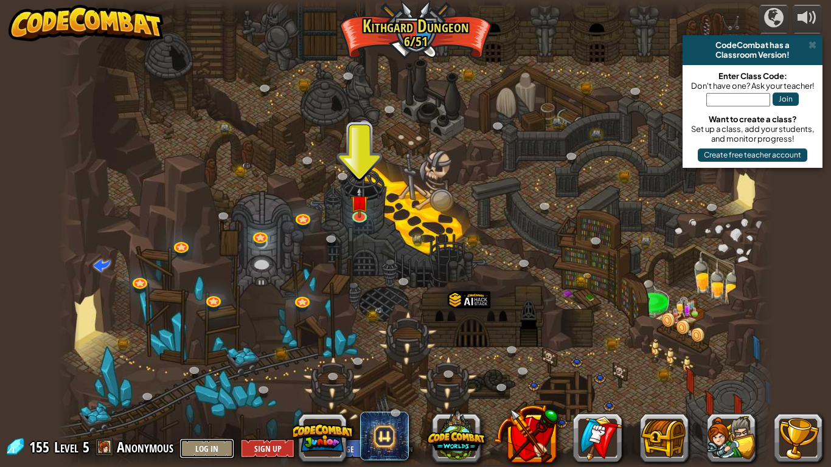
click at [215, 364] on button "Log In" at bounding box center [206, 449] width 55 height 20
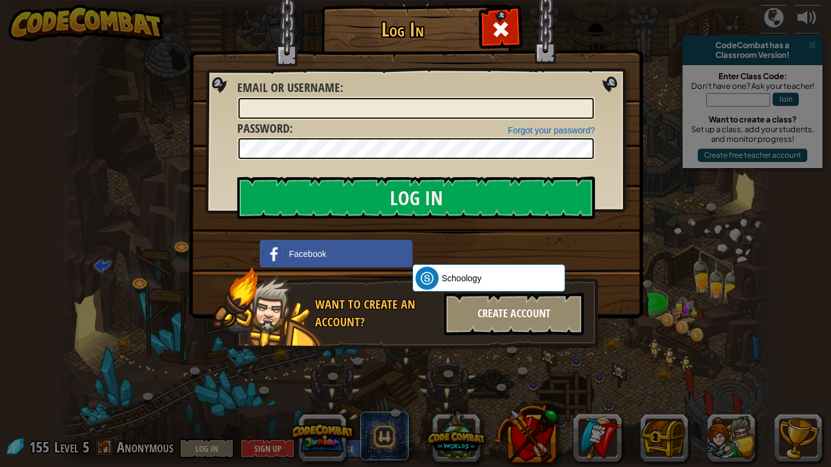
click at [533, 319] on div "Create Account" at bounding box center [514, 314] width 140 height 43
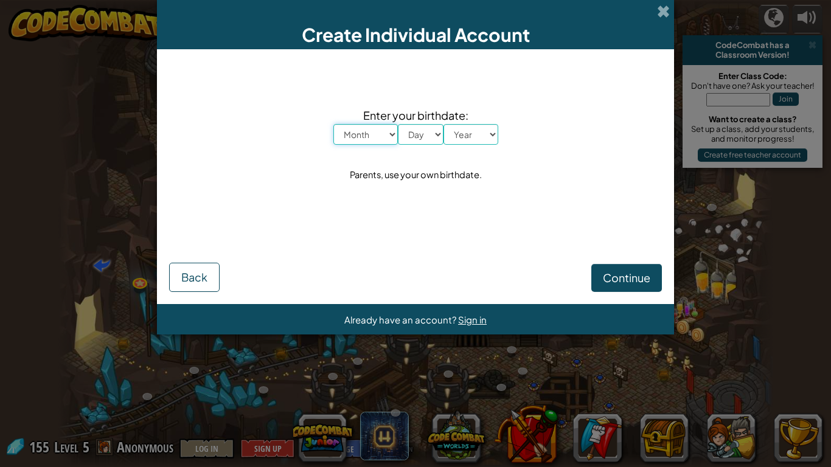
click at [385, 133] on select "Month January February March April May June July August September October Novem…" at bounding box center [365, 134] width 64 height 21
select select "11"
click at [333, 124] on select "Month January February March April May June July August September October Novem…" at bounding box center [365, 134] width 64 height 21
click at [429, 130] on select "Day 1 2 3 4 5 6 7 8 9 10 11 12 13 14 15 16 17 18 19 20 21 22 23 24 25 26 27 28 …" at bounding box center [421, 134] width 46 height 21
select select "21"
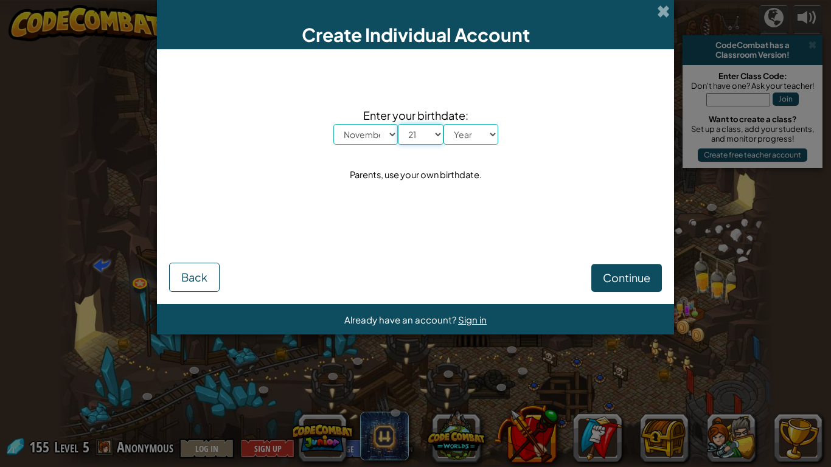
click at [398, 124] on select "Day 1 2 3 4 5 6 7 8 9 10 11 12 13 14 15 16 17 18 19 20 21 22 23 24 25 26 27 28 …" at bounding box center [421, 134] width 46 height 21
click at [488, 134] on select "Year [DATE] 2024 2023 2022 2021 2020 2019 2018 2017 2016 2015 2014 2013 2012 20…" at bounding box center [470, 134] width 55 height 21
select select "2010"
click at [443, 124] on select "Year [DATE] 2024 2023 2022 2021 2020 2019 2018 2017 2016 2015 2014 2013 2012 20…" at bounding box center [470, 134] width 55 height 21
click at [609, 269] on button "Continue" at bounding box center [626, 278] width 71 height 28
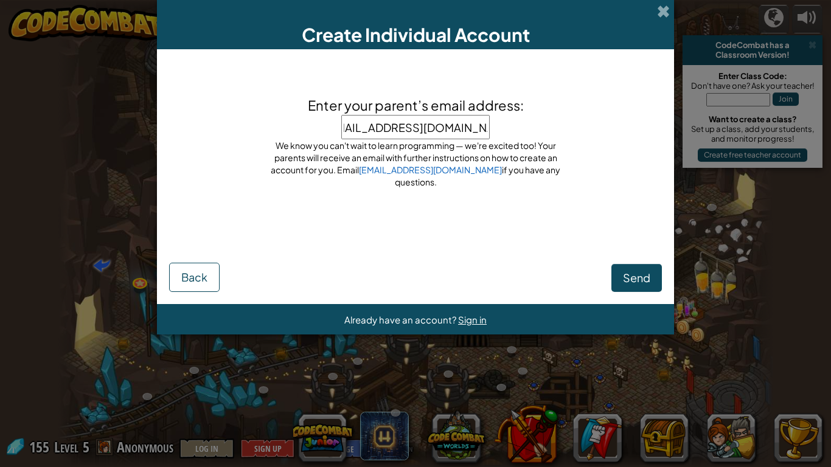
type input "[EMAIL_ADDRESS][DOMAIN_NAME]"
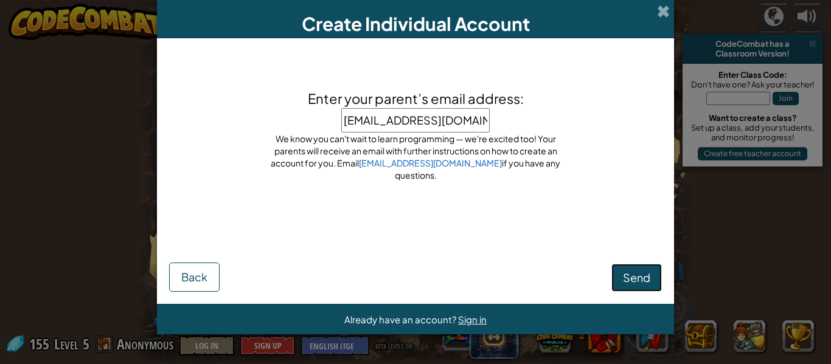
click at [637, 290] on button "Send" at bounding box center [636, 278] width 50 height 28
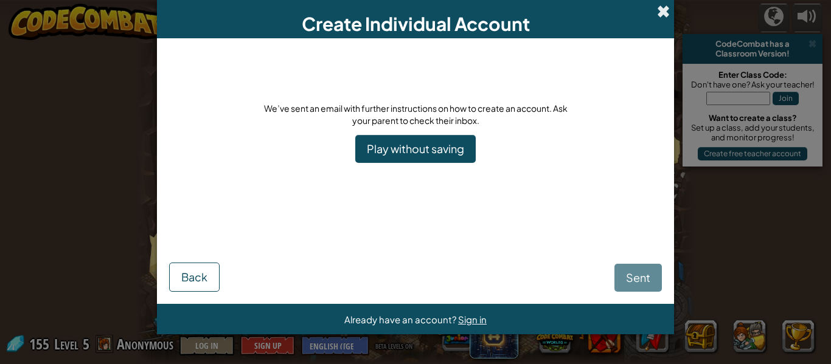
click at [661, 12] on span at bounding box center [663, 11] width 13 height 13
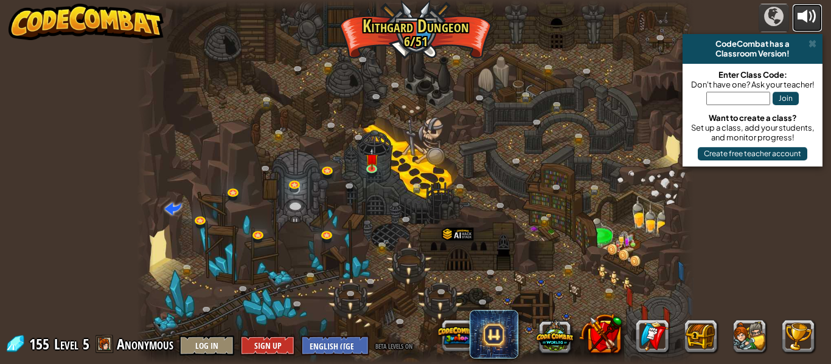
click at [814, 15] on div at bounding box center [806, 16] width 19 height 19
click at [814, 46] on span at bounding box center [812, 44] width 8 height 10
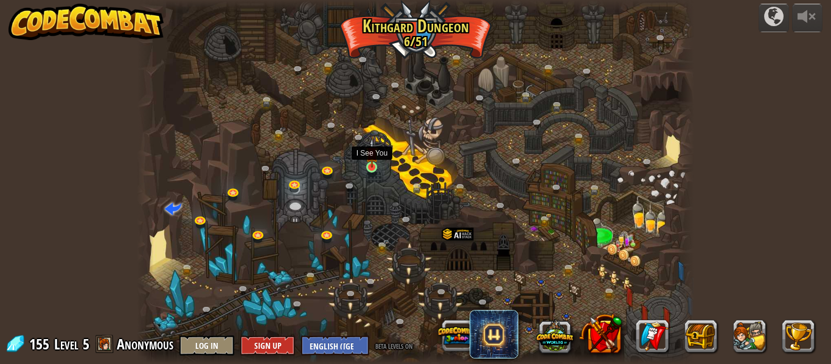
drag, startPoint x: 57, startPoint y: 0, endPoint x: 372, endPoint y: 169, distance: 357.6
click at [372, 168] on img at bounding box center [372, 153] width 13 height 29
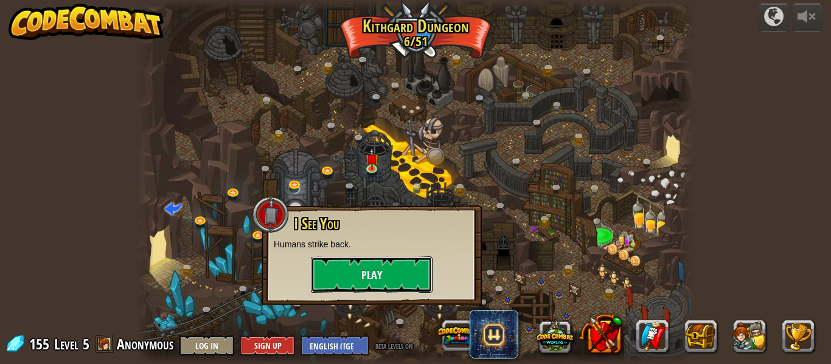
click at [356, 269] on button "Play" at bounding box center [372, 275] width 122 height 36
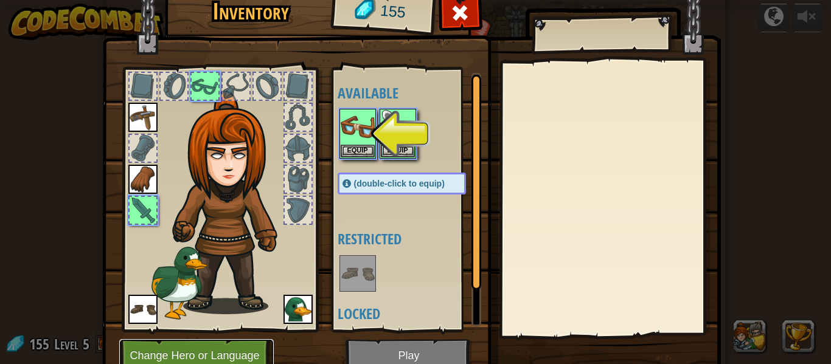
click at [229, 355] on button "Change Hero or Language" at bounding box center [196, 355] width 155 height 33
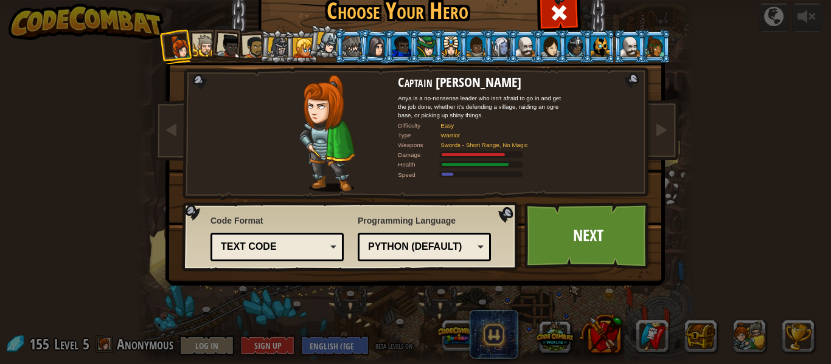
click at [323, 250] on div "Text code" at bounding box center [276, 247] width 117 height 19
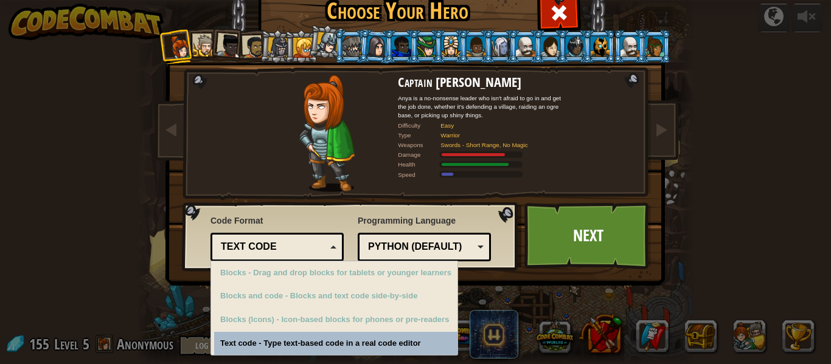
click at [324, 254] on div "Text code" at bounding box center [276, 247] width 117 height 19
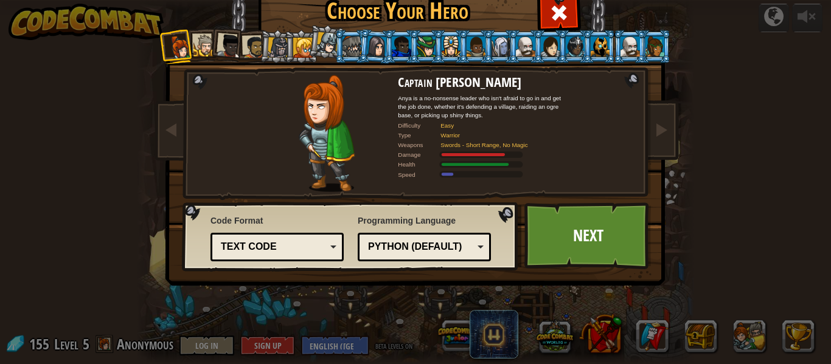
click at [199, 40] on div at bounding box center [204, 46] width 23 height 23
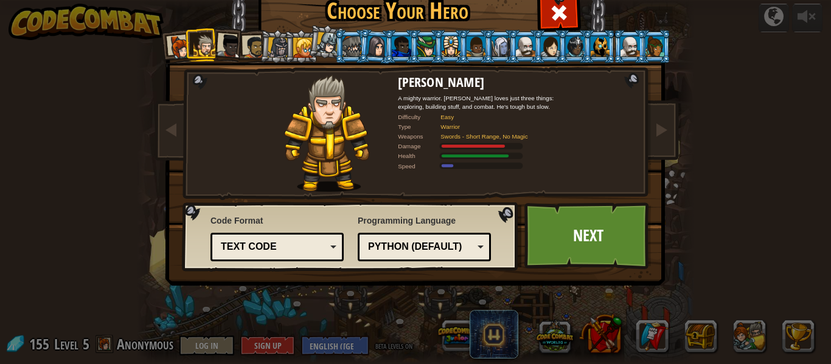
click at [226, 44] on div at bounding box center [229, 46] width 24 height 24
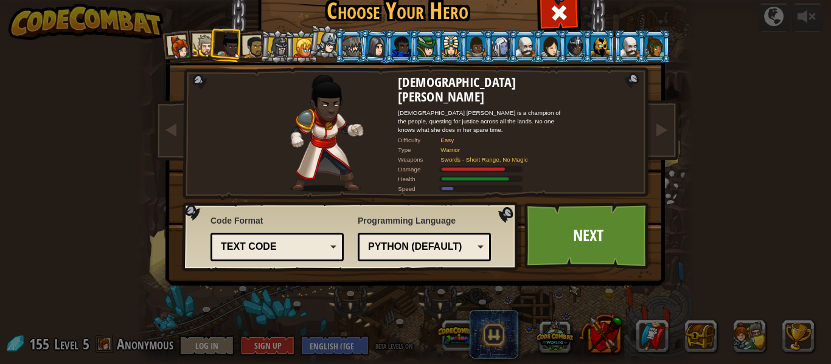
click at [245, 41] on div at bounding box center [254, 47] width 23 height 23
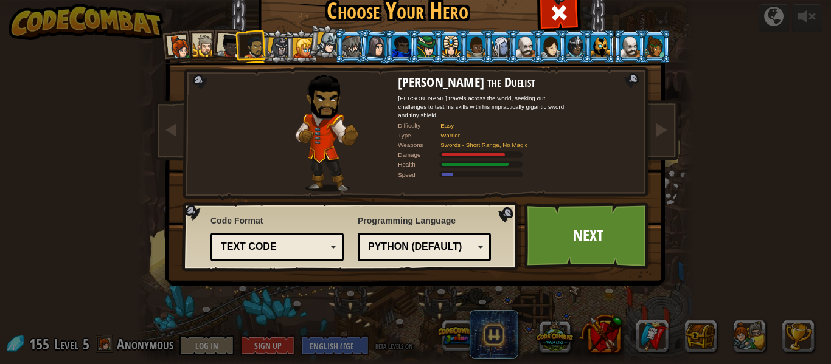
click at [271, 47] on div at bounding box center [278, 47] width 21 height 21
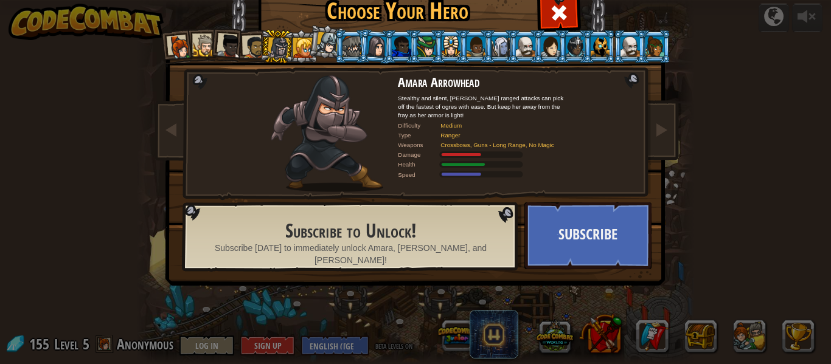
click at [243, 45] on div at bounding box center [254, 47] width 23 height 23
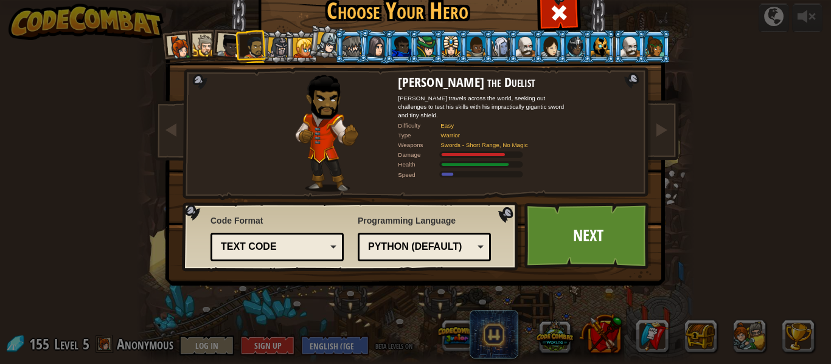
click at [201, 47] on div at bounding box center [204, 46] width 23 height 23
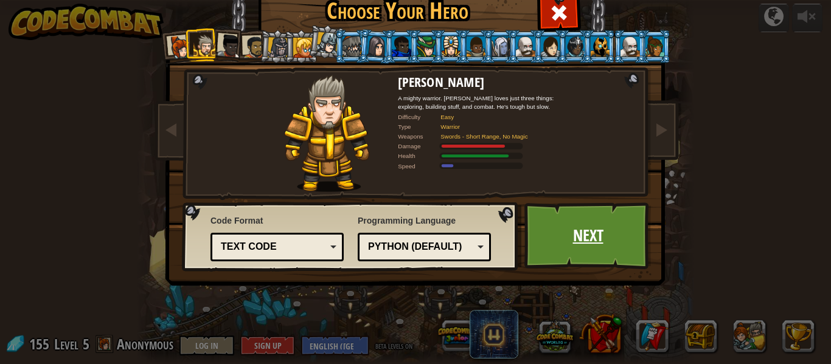
click at [535, 253] on link "Next" at bounding box center [587, 236] width 127 height 67
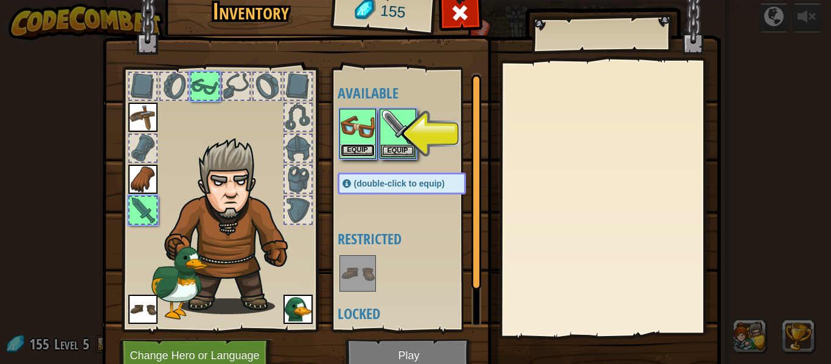
click at [362, 146] on button "Equip" at bounding box center [358, 150] width 34 height 13
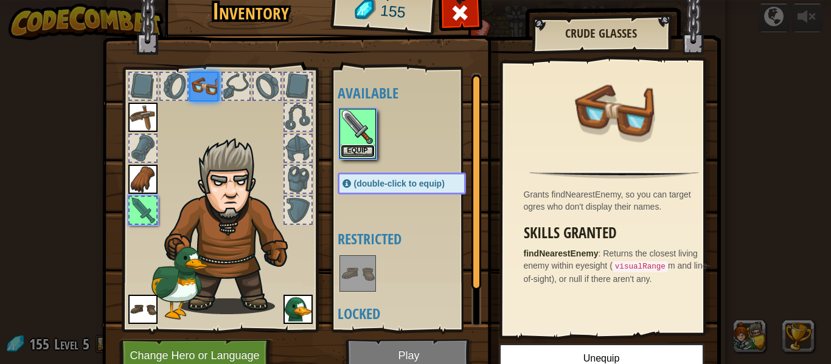
click at [362, 146] on button "Equip" at bounding box center [358, 151] width 34 height 13
click at [362, 1] on body "Cookie Policy CodeCombat uses a few essential and non-essential cookies. Privac…" at bounding box center [415, 0] width 831 height 1
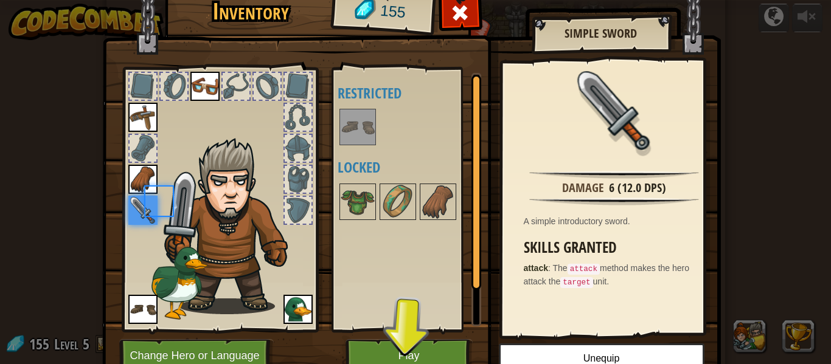
click at [362, 146] on div at bounding box center [414, 127] width 153 height 40
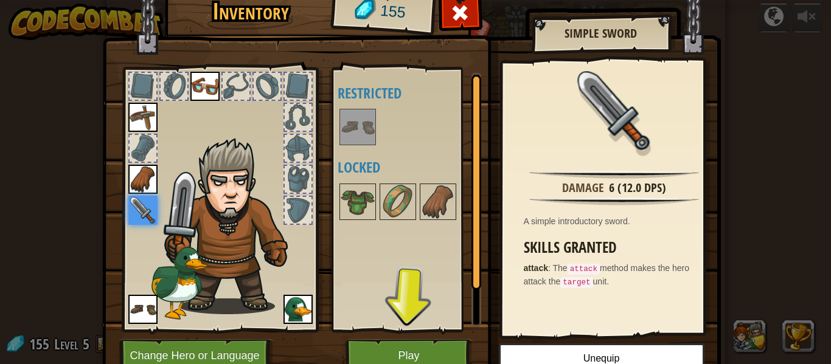
click at [743, 68] on div "Inventory 155 Available Equip Equip Equip Equip Equip (double-click to equip) R…" at bounding box center [415, 182] width 831 height 364
click at [109, 238] on img at bounding box center [411, 164] width 619 height 442
drag, startPoint x: 109, startPoint y: 238, endPoint x: 456, endPoint y: 21, distance: 409.1
click at [456, 21] on div "Inventory 155 Available Equip Equip Equip Equip Equip (double-click to equip) R…" at bounding box center [415, 185] width 619 height 401
click at [456, 21] on span at bounding box center [459, 12] width 19 height 19
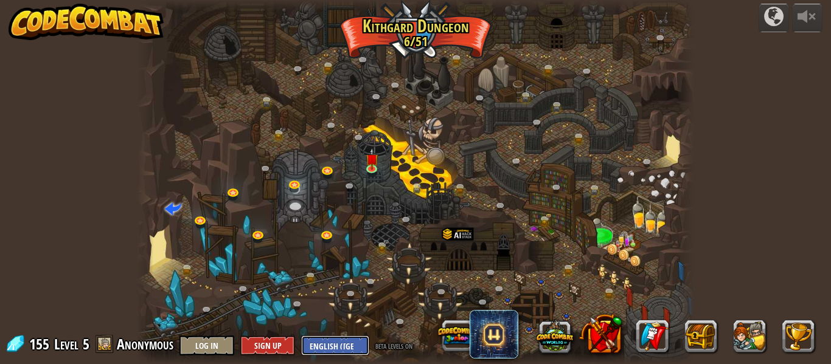
click at [335, 346] on select "English ([GEOGRAPHIC_DATA]) English ([GEOGRAPHIC_DATA]) 简体中文 繁體中文 русский españ…" at bounding box center [335, 346] width 68 height 20
select select "nl-[GEOGRAPHIC_DATA]"
click at [301, 336] on select "English ([GEOGRAPHIC_DATA]) English ([GEOGRAPHIC_DATA]) 简体中文 繁體中文 русский españ…" at bounding box center [335, 346] width 68 height 20
select select "nl-[GEOGRAPHIC_DATA]"
